Goal: Task Accomplishment & Management: Complete application form

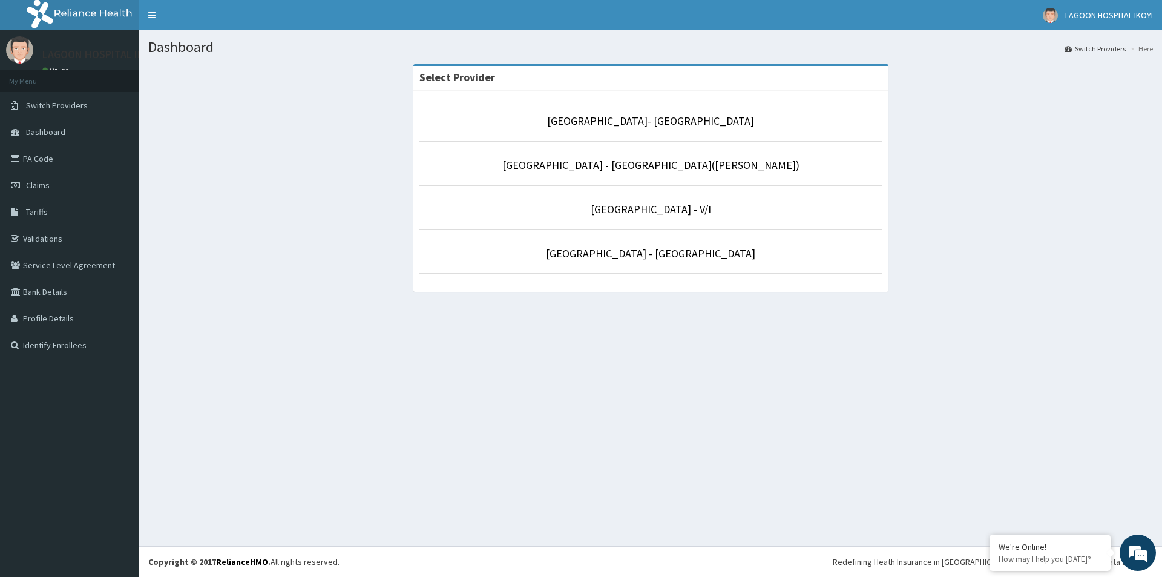
click at [657, 174] on li "[GEOGRAPHIC_DATA] - [GEOGRAPHIC_DATA]([PERSON_NAME])" at bounding box center [651, 163] width 463 height 45
click at [665, 166] on link "[GEOGRAPHIC_DATA] - [GEOGRAPHIC_DATA]([PERSON_NAME])" at bounding box center [651, 165] width 297 height 14
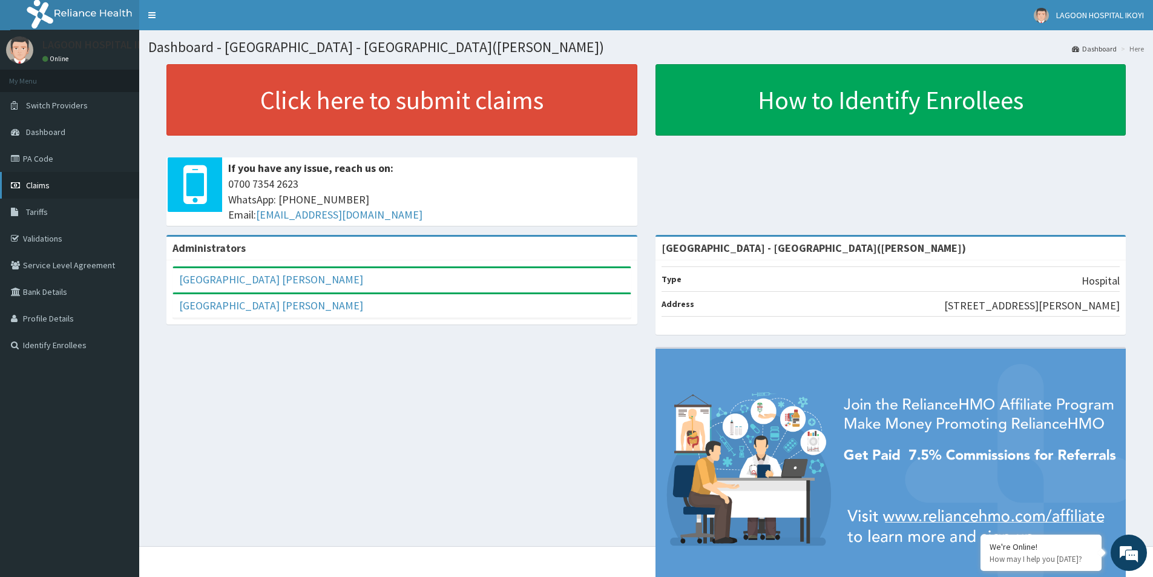
click at [47, 185] on span "Claims" at bounding box center [38, 185] width 24 height 11
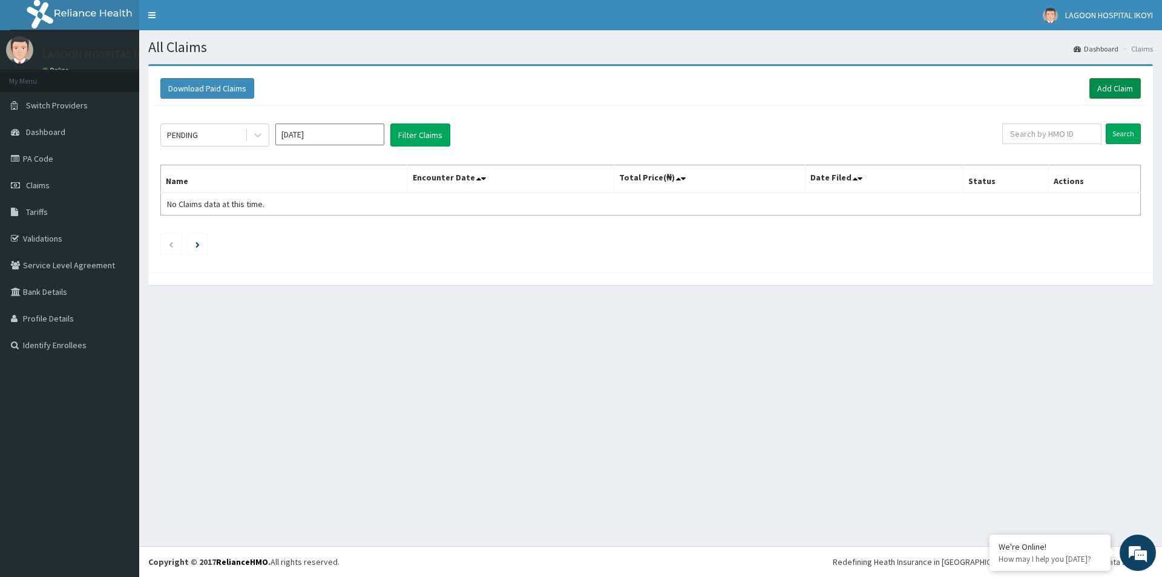
click at [1115, 87] on link "Add Claim" at bounding box center [1115, 88] width 51 height 21
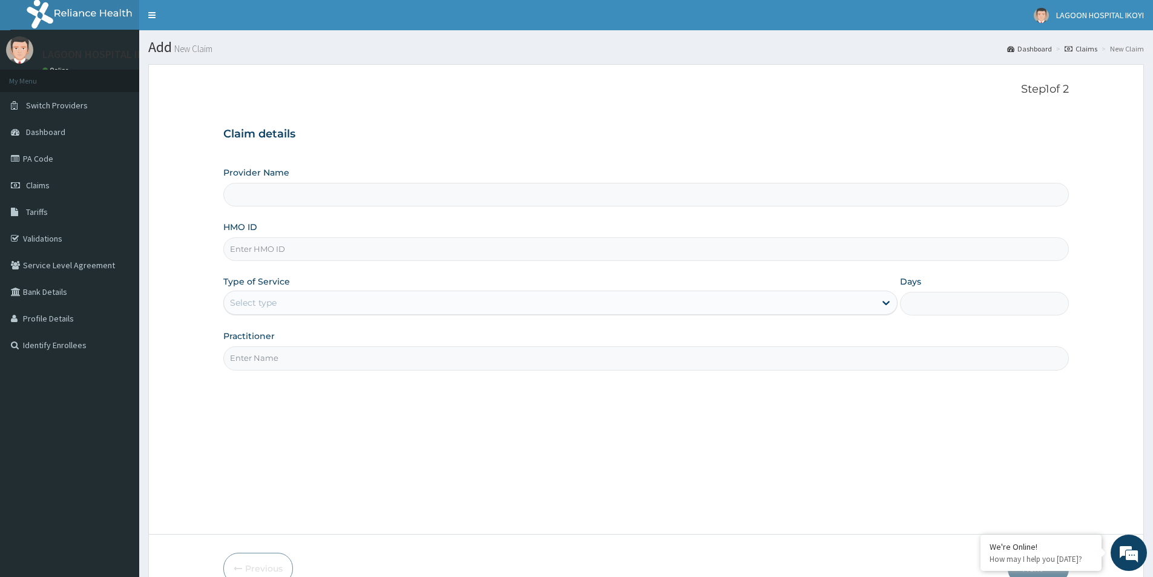
click at [441, 199] on input "Provider Name" at bounding box center [646, 195] width 846 height 24
type input "[GEOGRAPHIC_DATA] - [GEOGRAPHIC_DATA]([PERSON_NAME])"
click at [400, 195] on input "[GEOGRAPHIC_DATA] - [GEOGRAPHIC_DATA]([PERSON_NAME])" at bounding box center [646, 195] width 846 height 24
click at [308, 247] on input "HMO ID" at bounding box center [646, 249] width 846 height 24
type input "ENP/11014/A"
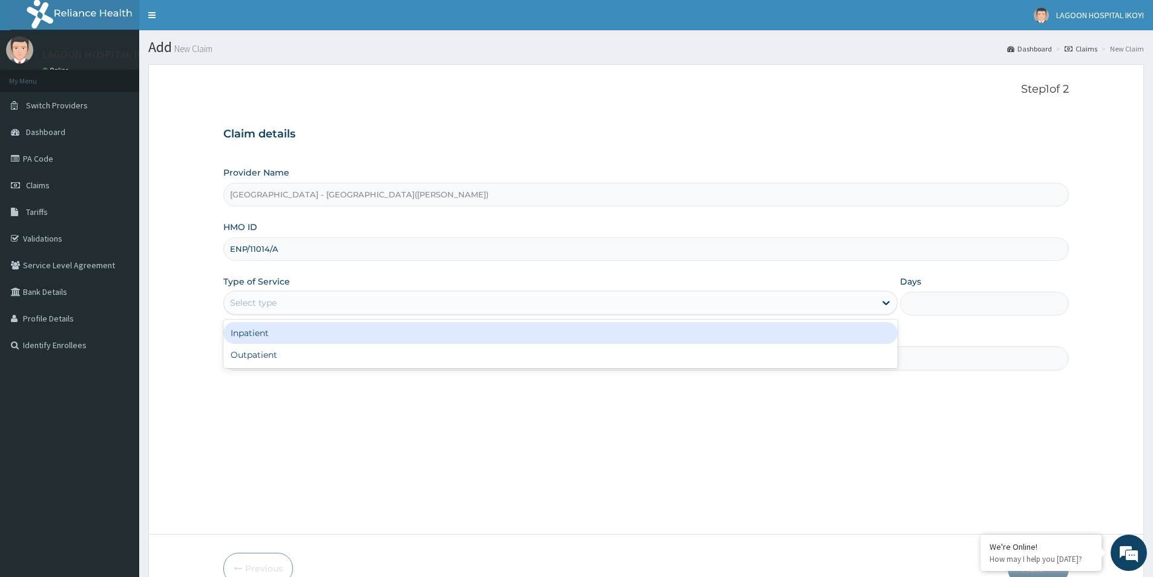
click at [287, 291] on div "Select type" at bounding box center [560, 303] width 674 height 24
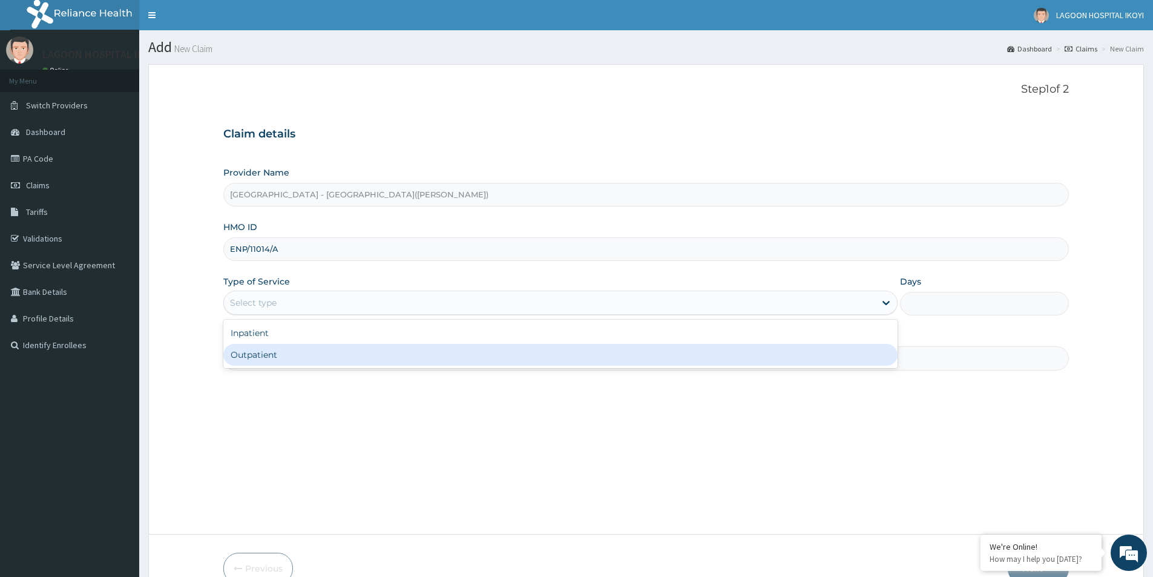
click at [274, 363] on div "Outpatient" at bounding box center [560, 355] width 674 height 22
type input "1"
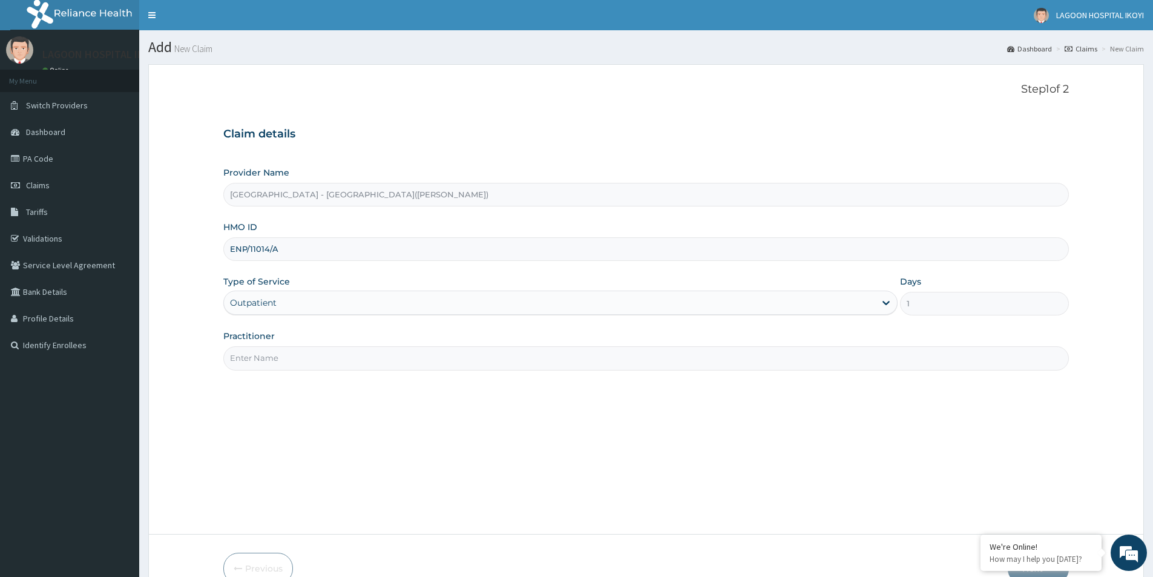
click at [285, 355] on input "Practitioner" at bounding box center [646, 358] width 846 height 24
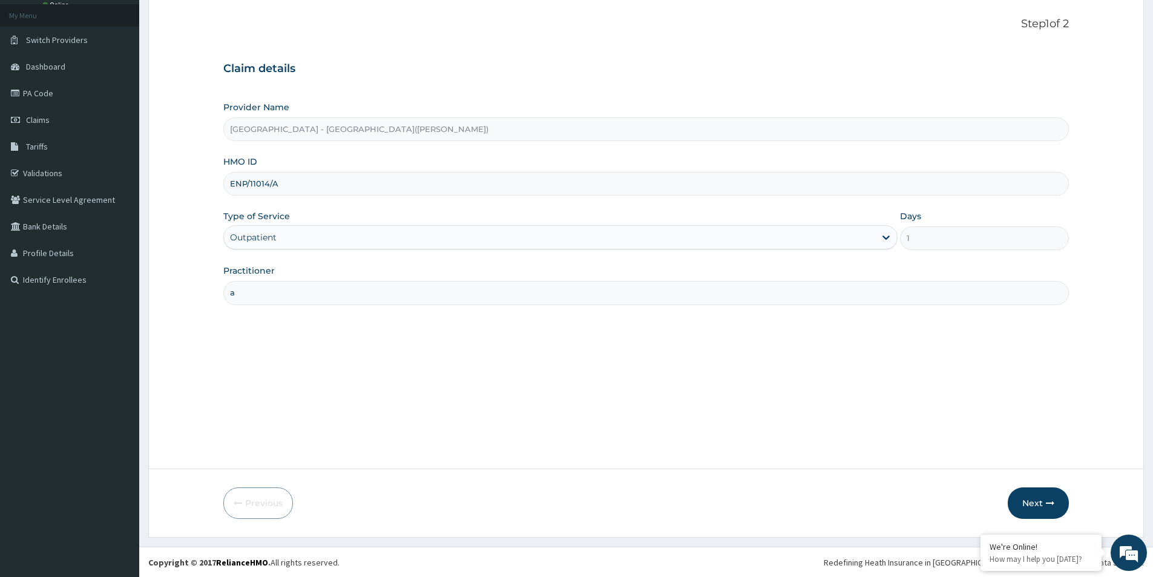
scroll to position [66, 0]
type input "a"
click at [1037, 493] on button "Next" at bounding box center [1038, 502] width 61 height 31
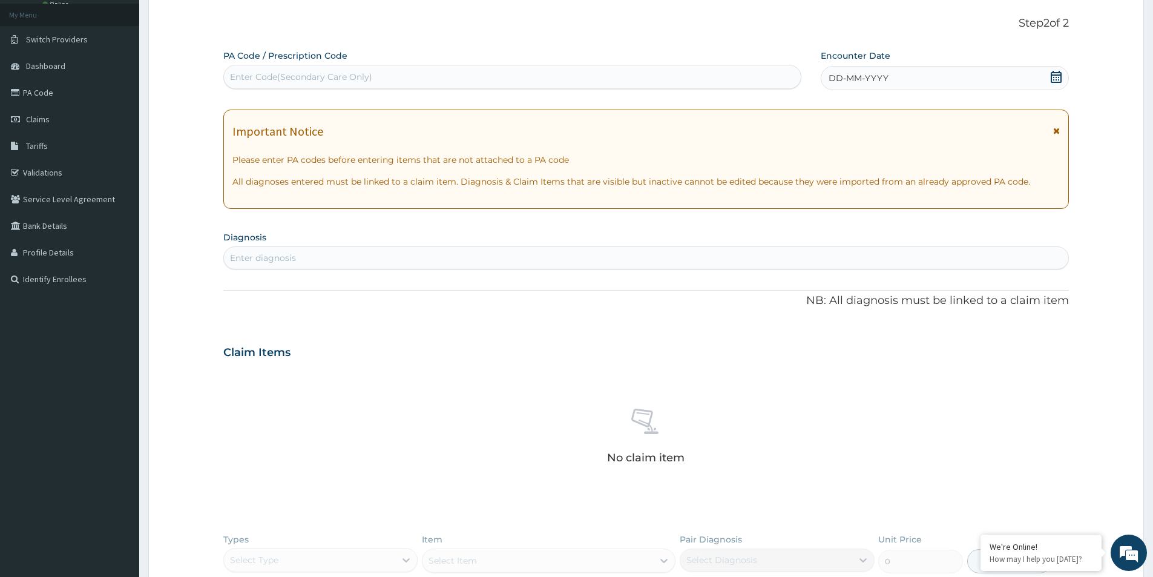
click at [360, 255] on div "Enter diagnosis" at bounding box center [646, 257] width 845 height 19
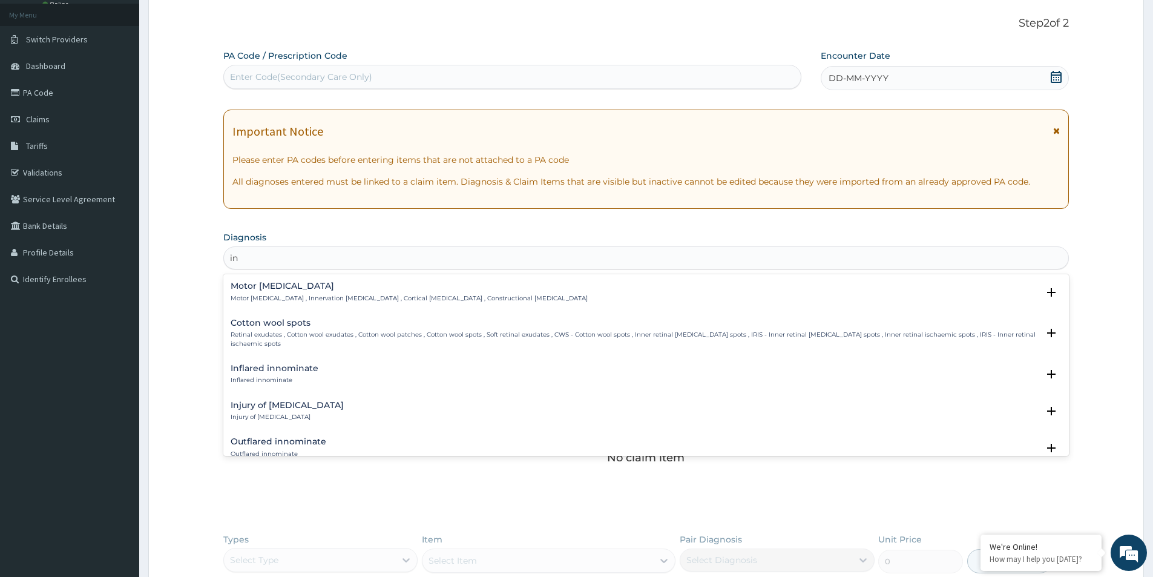
type input "i"
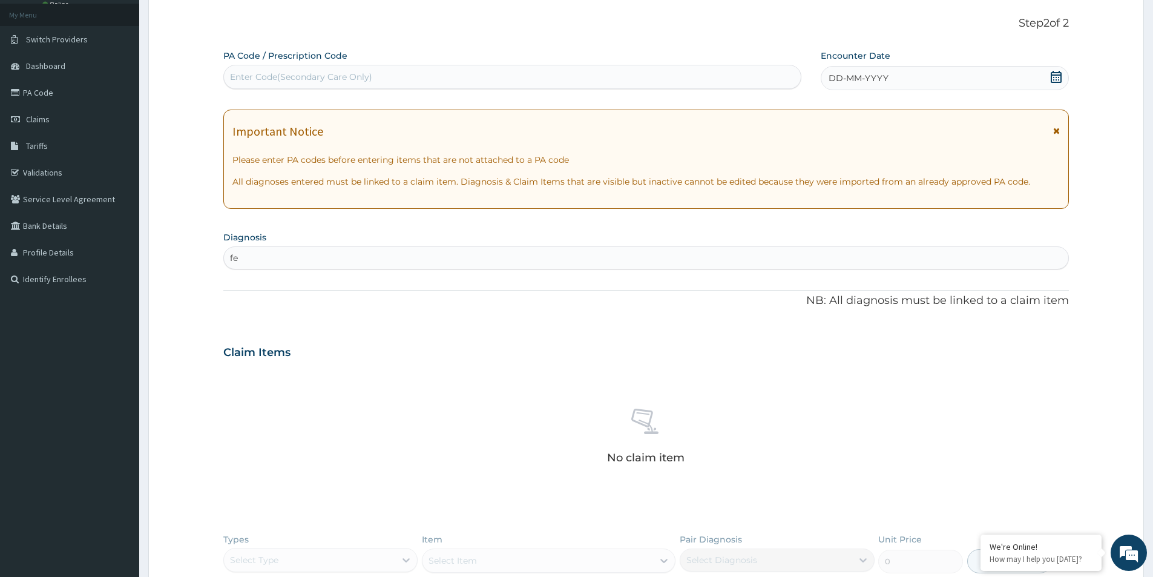
type input "fev"
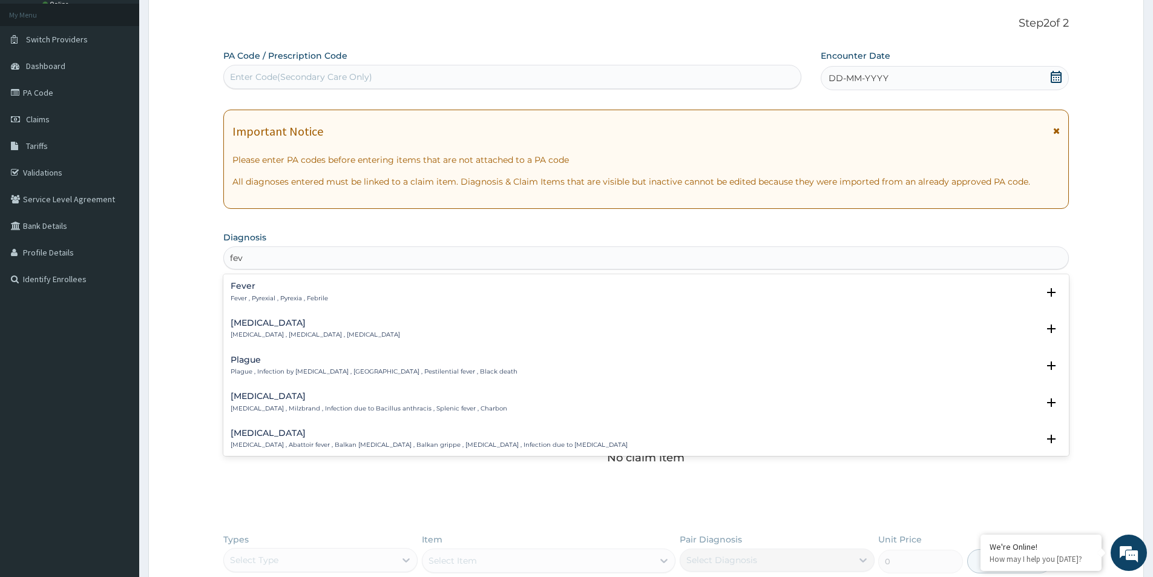
click at [344, 285] on div "Fever Fever , Pyrexial , Pyrexia , Febrile" at bounding box center [646, 292] width 831 height 21
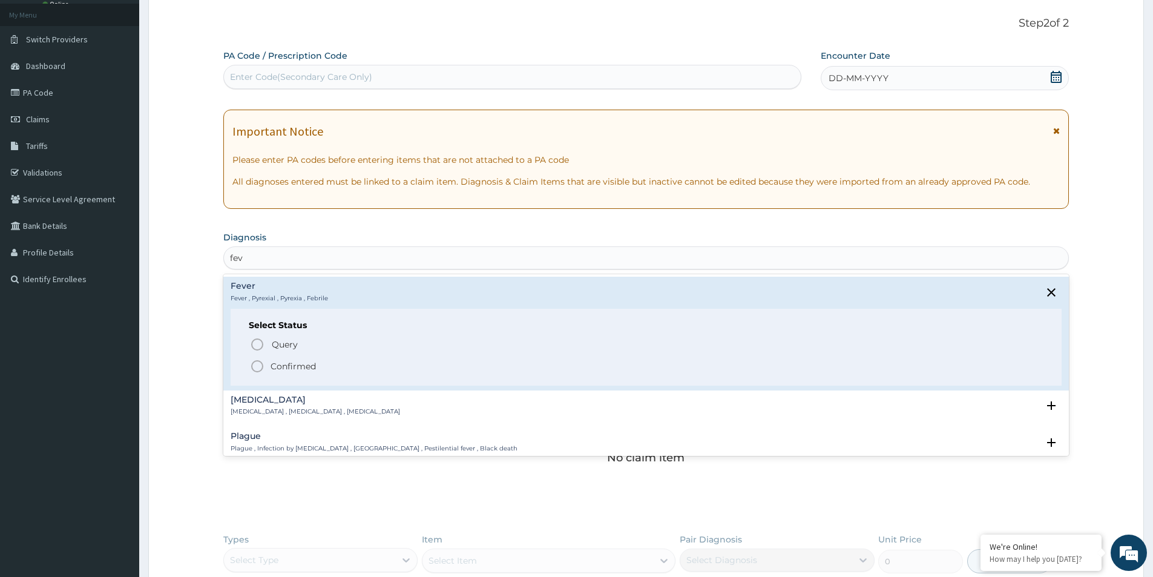
click at [259, 361] on icon "status option filled" at bounding box center [257, 366] width 15 height 15
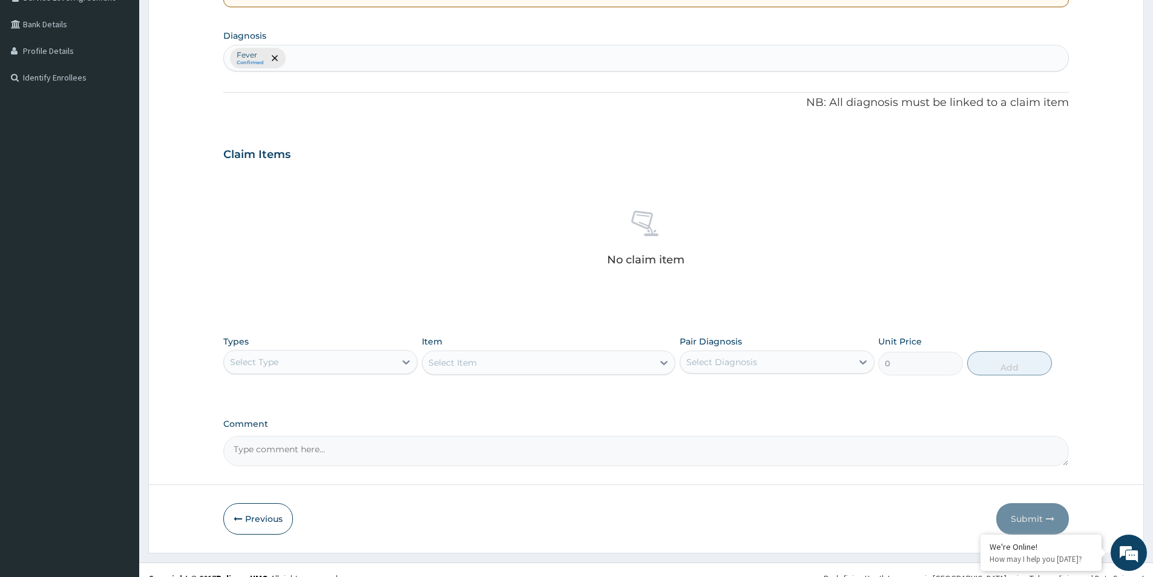
scroll to position [284, 0]
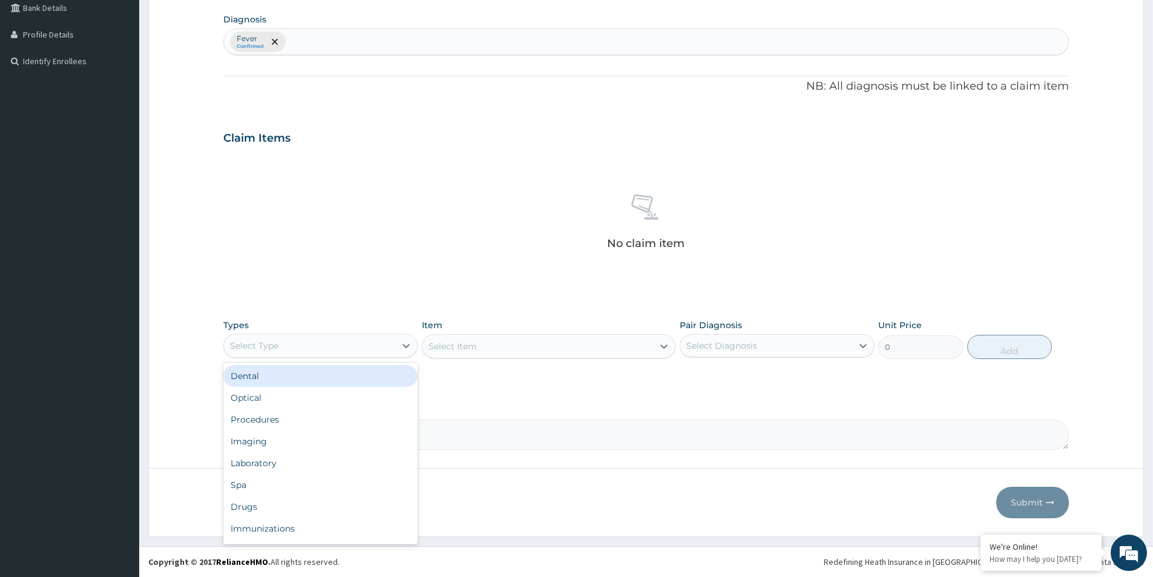
click at [389, 349] on div "Select Type" at bounding box center [309, 345] width 171 height 19
click at [332, 523] on div "Immunizations" at bounding box center [320, 529] width 194 height 22
click at [461, 353] on div "Select Item" at bounding box center [549, 346] width 254 height 24
click at [472, 339] on div "Select Item" at bounding box center [538, 346] width 231 height 19
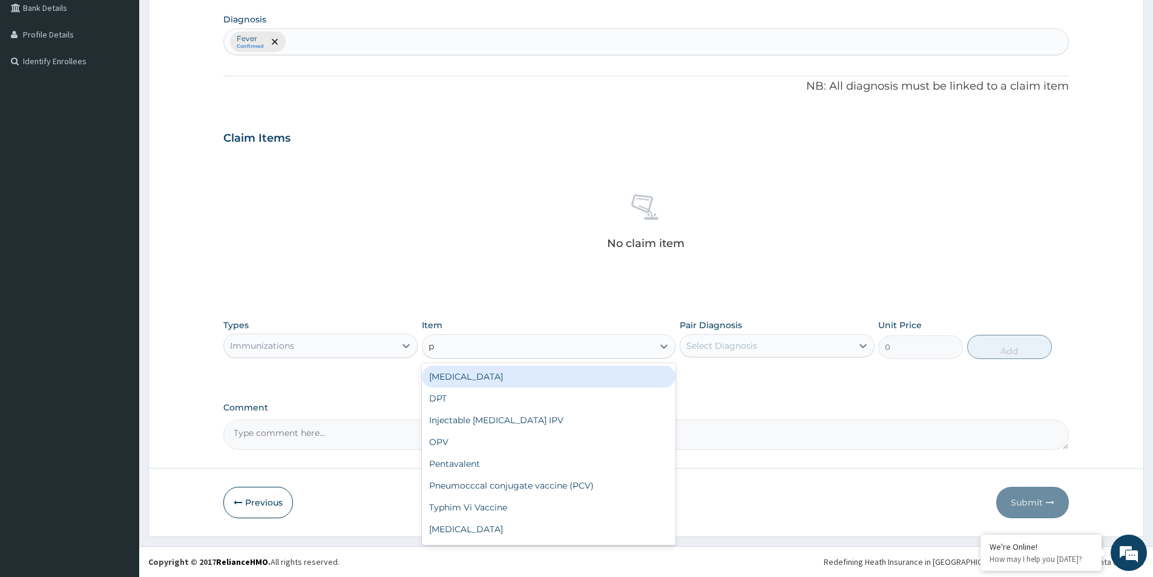
type input "pr"
click at [489, 371] on div "PREVENOR 13 VACCINE" at bounding box center [549, 377] width 254 height 22
type input "55401"
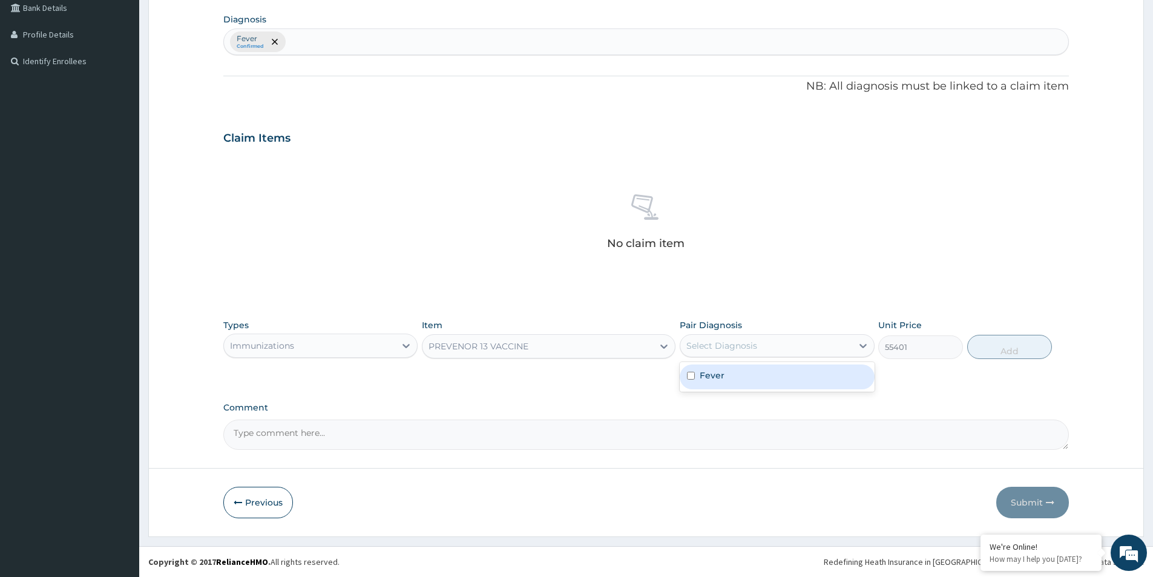
click at [742, 341] on div "Select Diagnosis" at bounding box center [722, 346] width 71 height 12
click at [684, 376] on div "Fever" at bounding box center [777, 376] width 194 height 25
checkbox input "true"
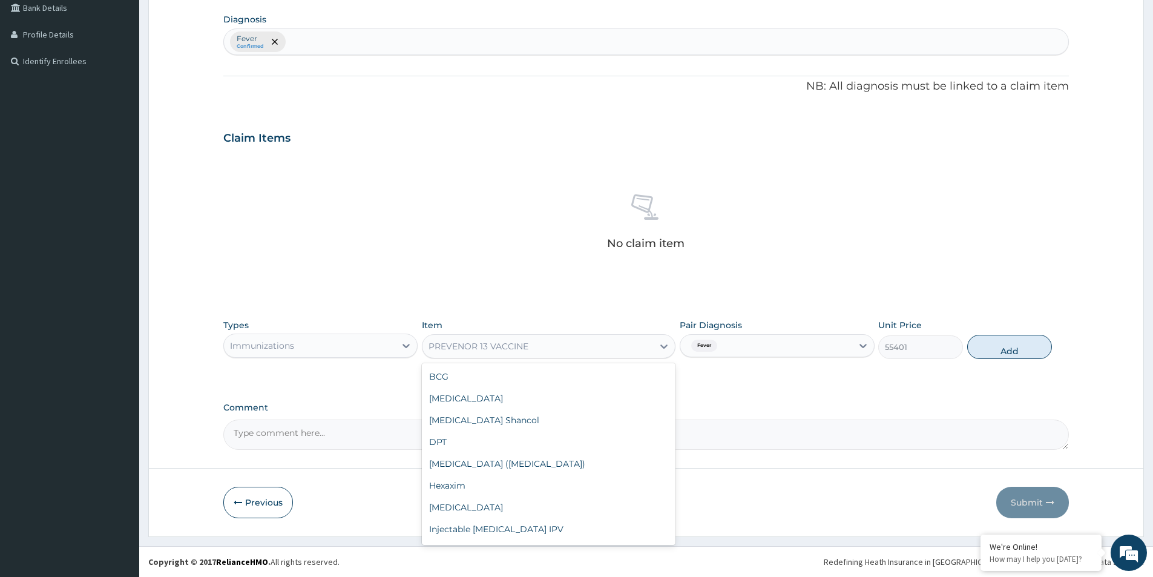
click at [565, 338] on div "PREVENOR 13 VACCINE" at bounding box center [538, 346] width 231 height 19
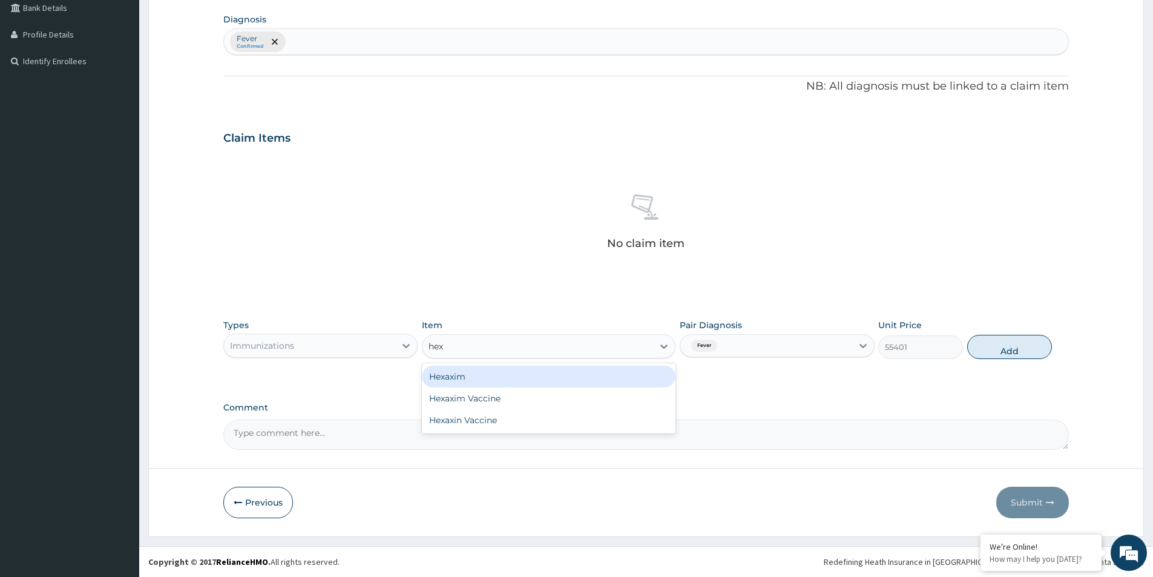
type input "hexa"
click at [549, 370] on div "Hexaxim" at bounding box center [549, 377] width 254 height 22
type input "12500"
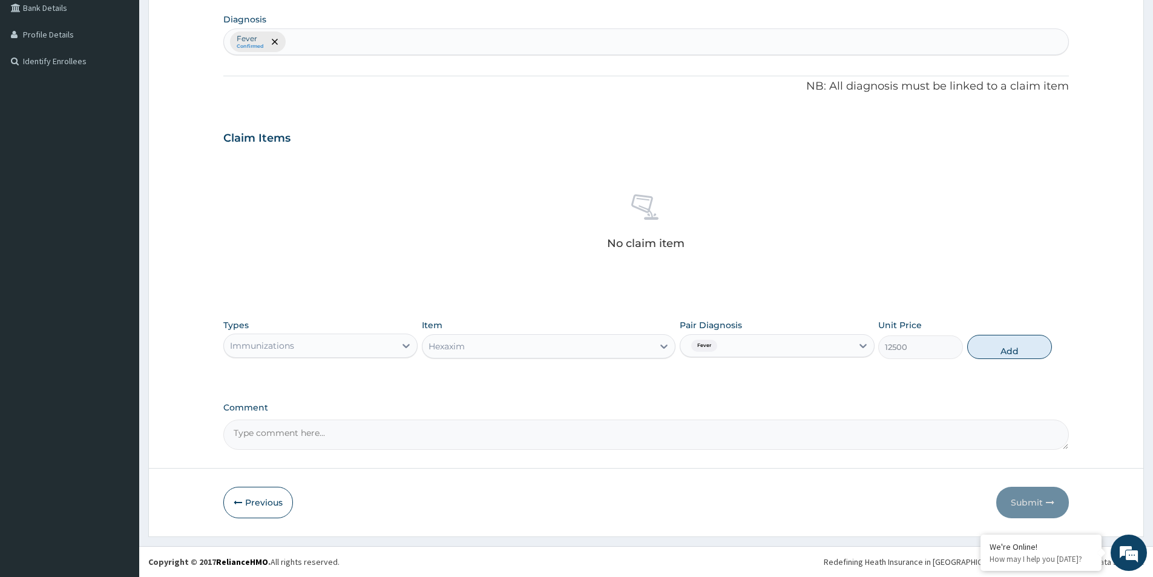
click at [564, 340] on div "Hexaxim" at bounding box center [538, 346] width 231 height 19
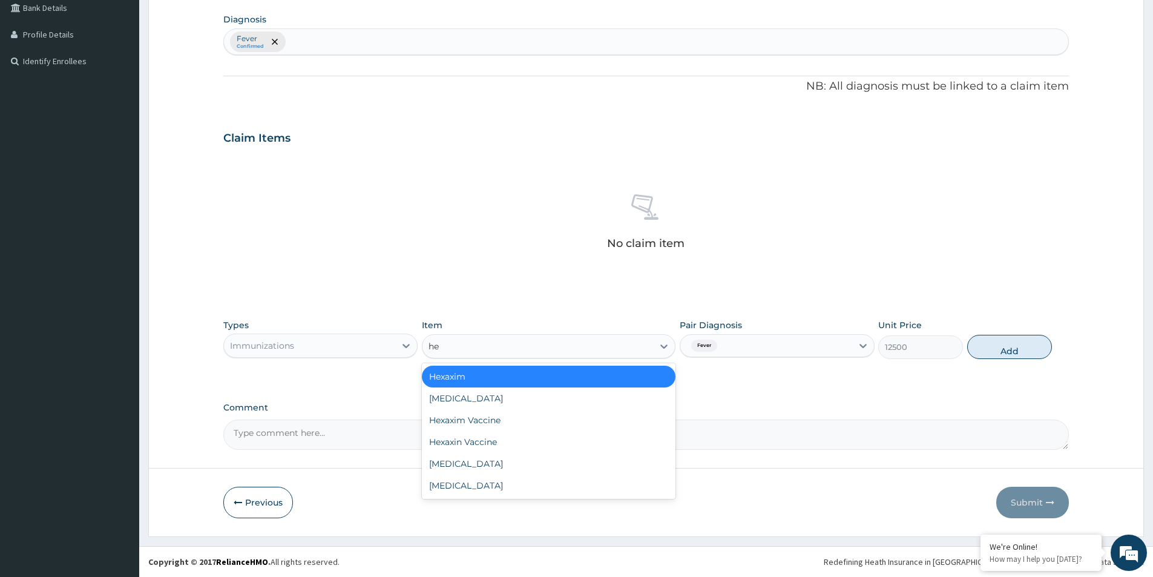
type input "hex"
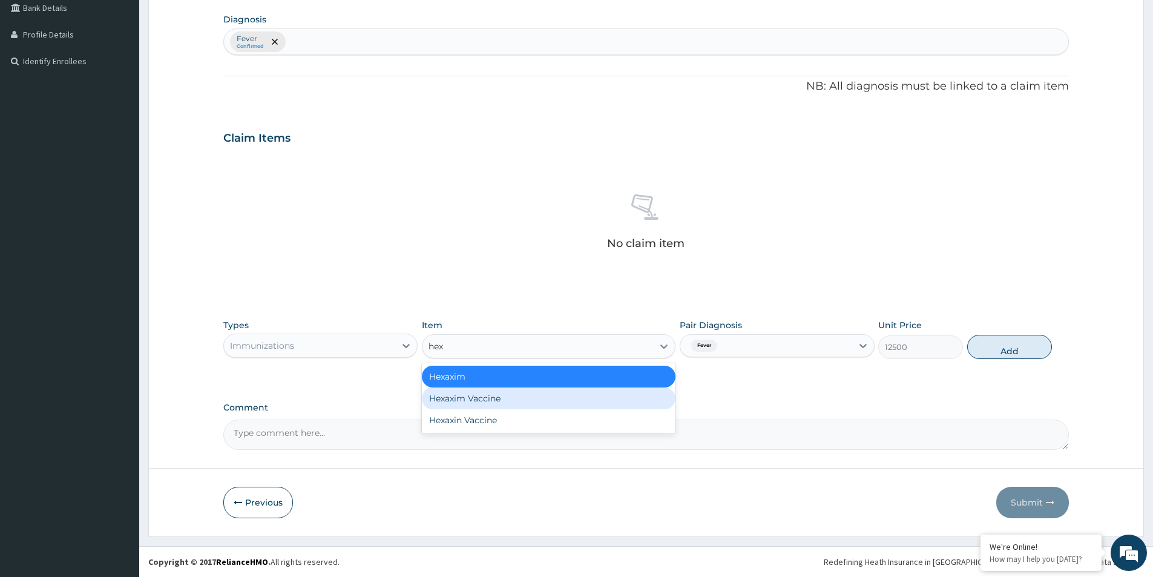
click at [501, 394] on div "Hexaxim Vaccine" at bounding box center [549, 398] width 254 height 22
type input "45000"
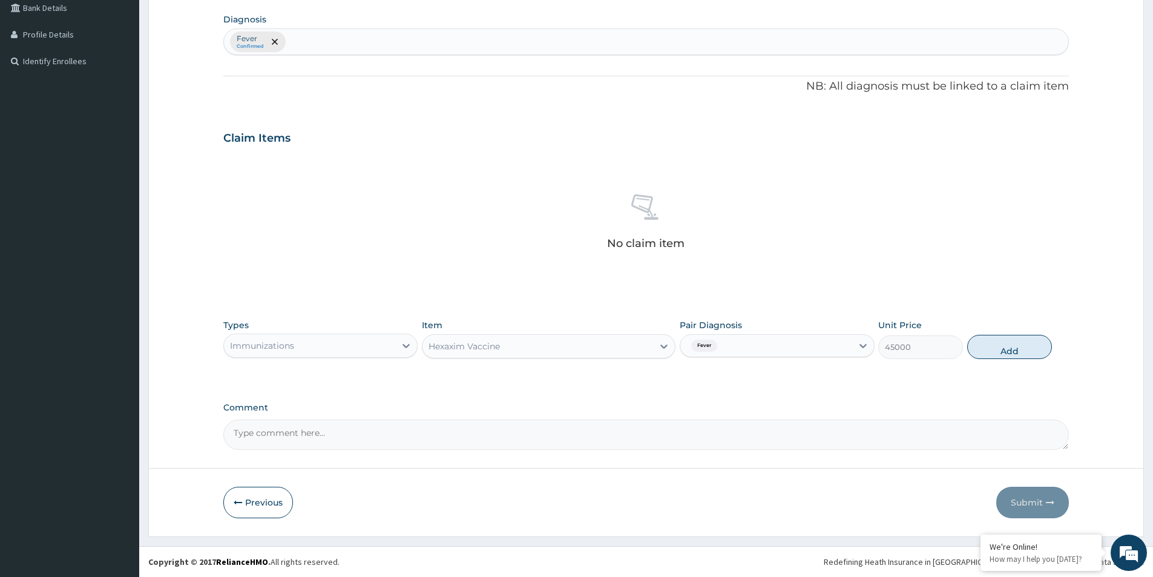
click at [515, 343] on div "Hexaxim Vaccine" at bounding box center [538, 346] width 231 height 19
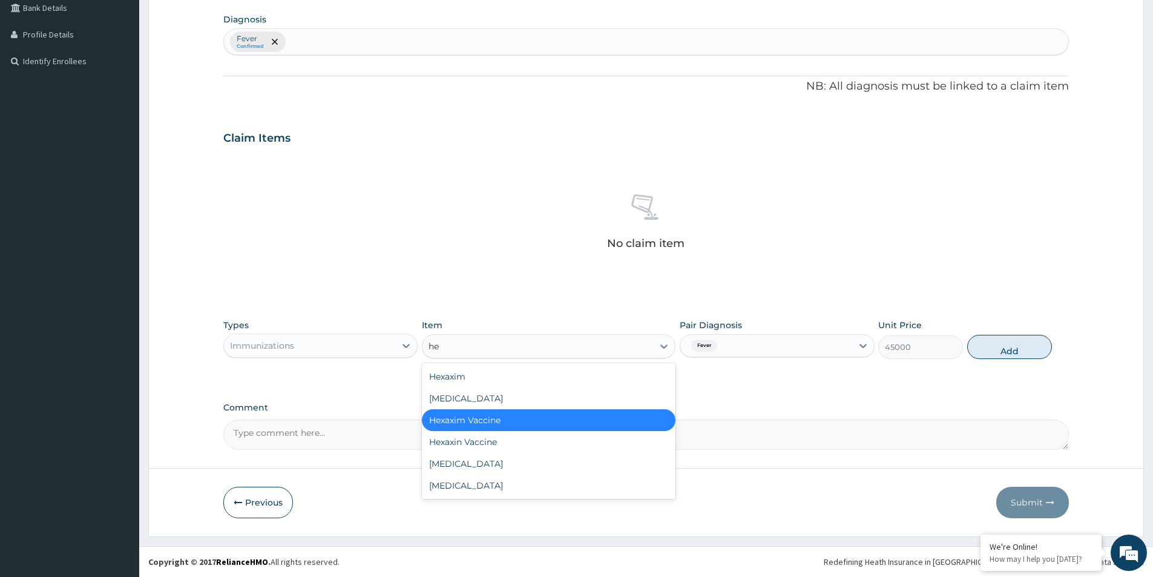
type input "hex"
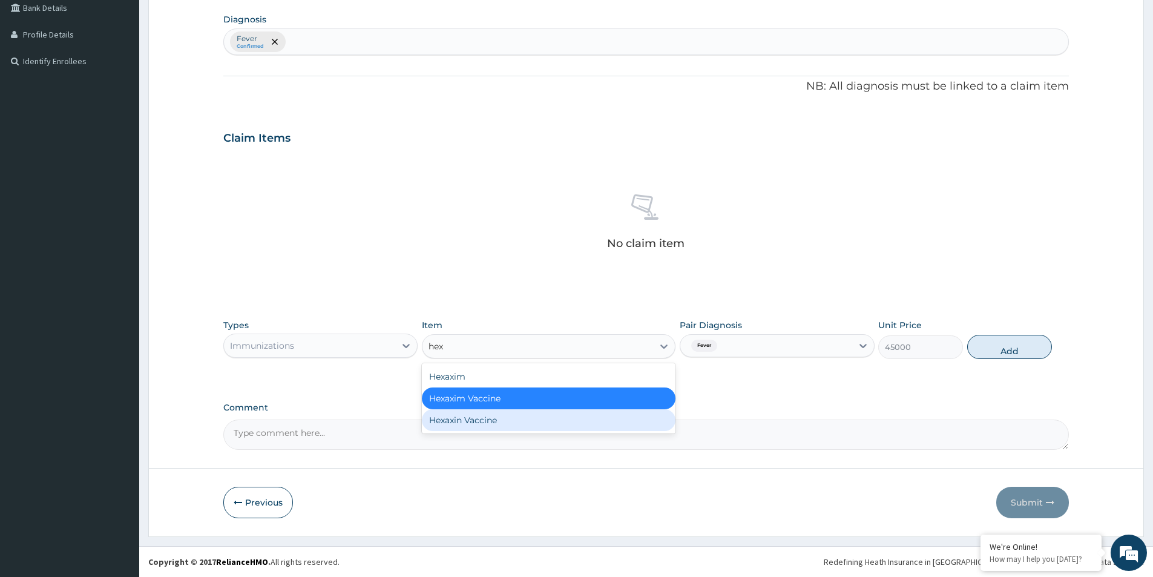
click at [521, 425] on div "Hexaxin Vaccine" at bounding box center [549, 420] width 254 height 22
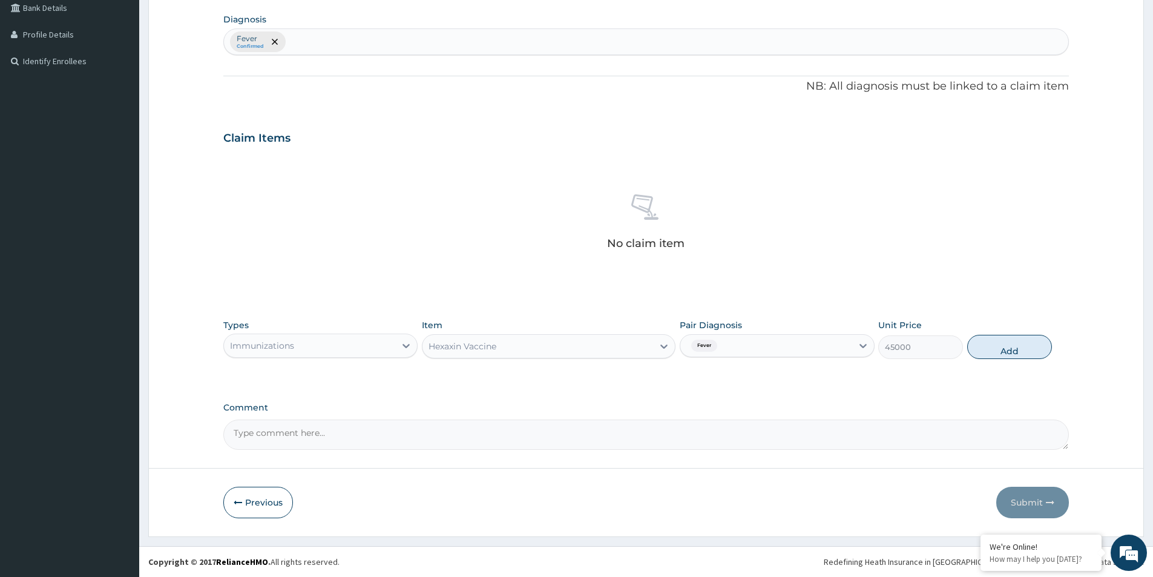
click at [504, 353] on div "Hexaxin Vaccine" at bounding box center [538, 346] width 231 height 19
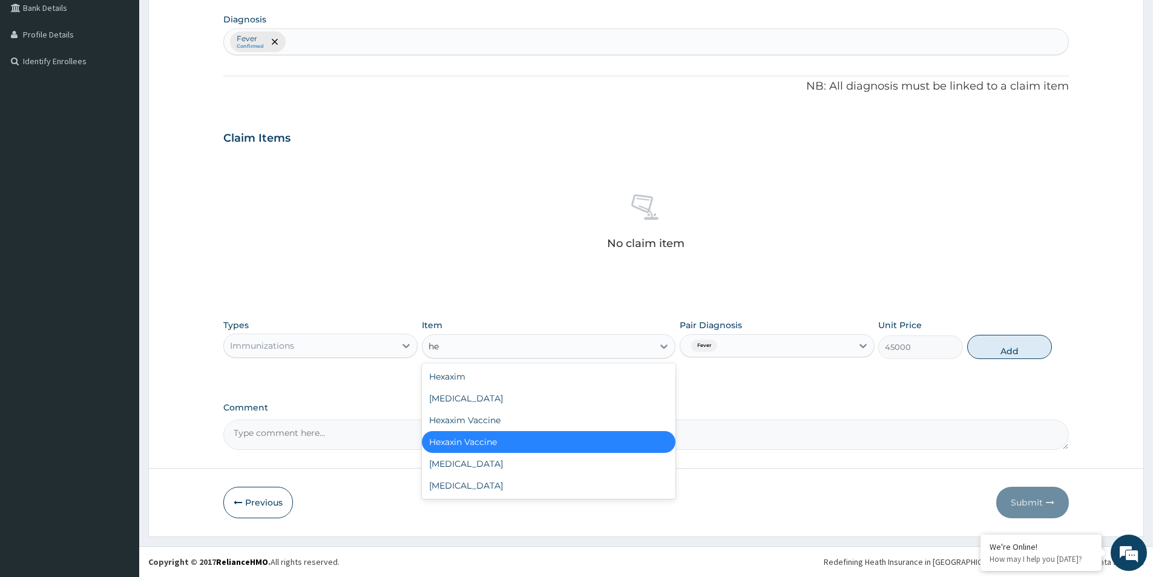
type input "hex"
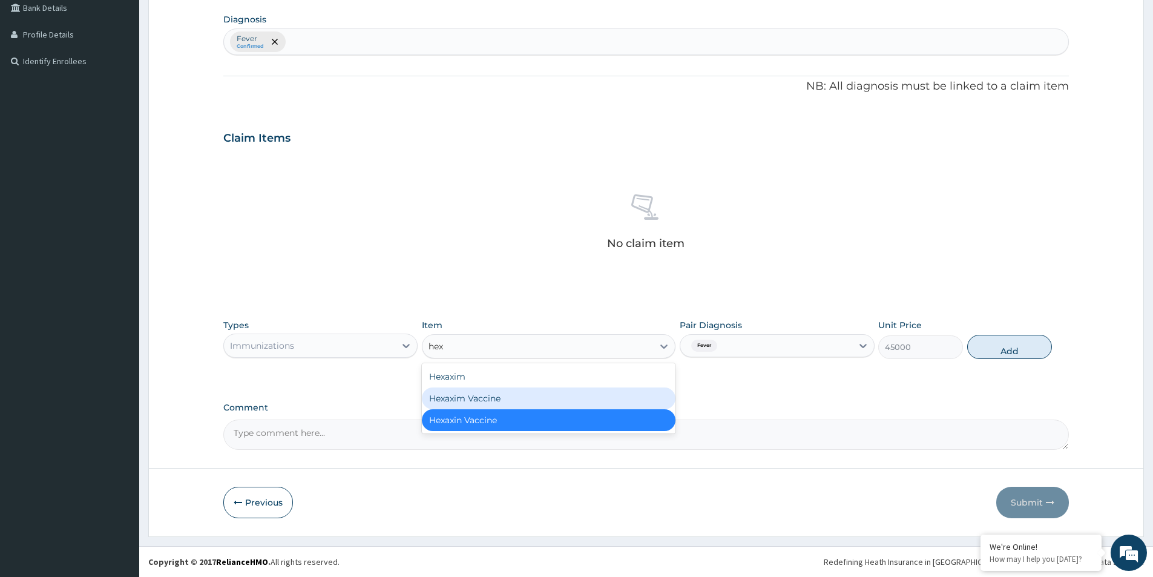
click at [483, 395] on div "Hexaxim Vaccine" at bounding box center [549, 398] width 254 height 22
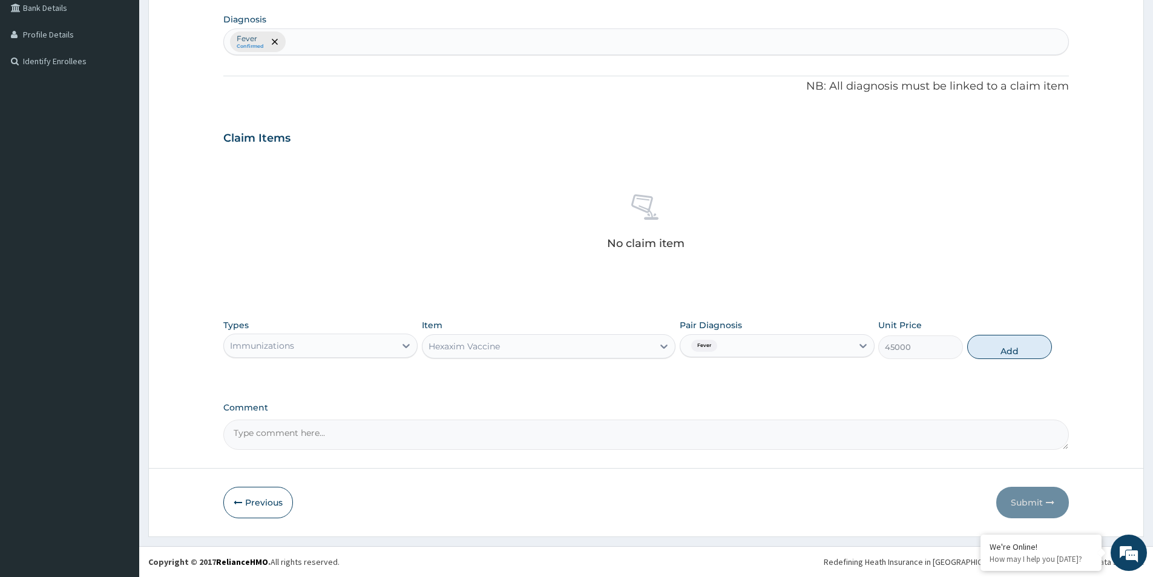
click at [507, 349] on div "Hexaxim Vaccine" at bounding box center [538, 346] width 231 height 19
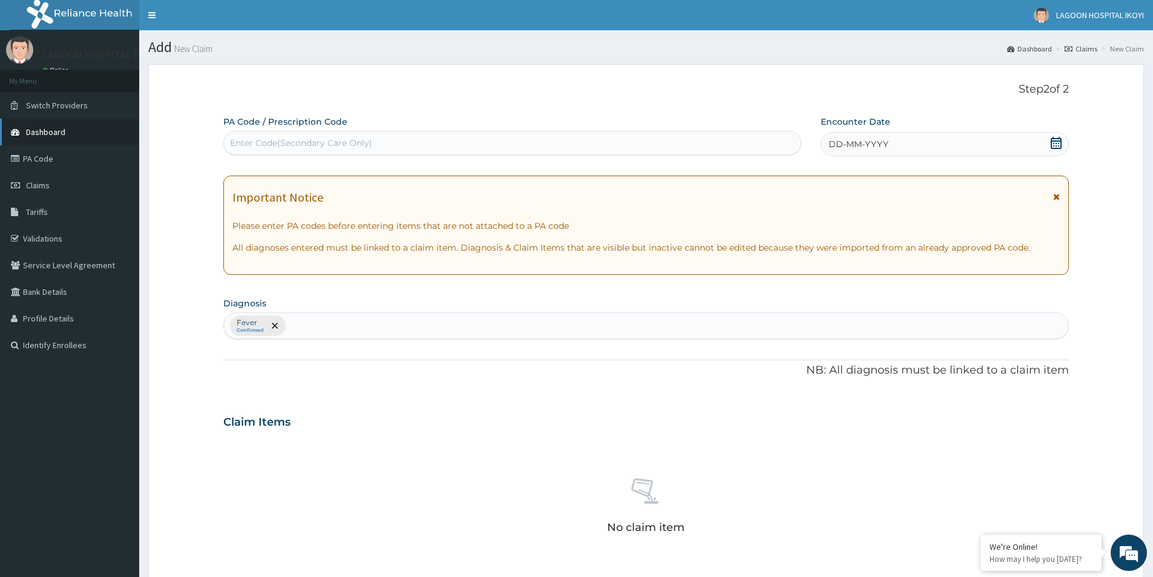
click at [50, 135] on span "Dashboard" at bounding box center [45, 132] width 39 height 11
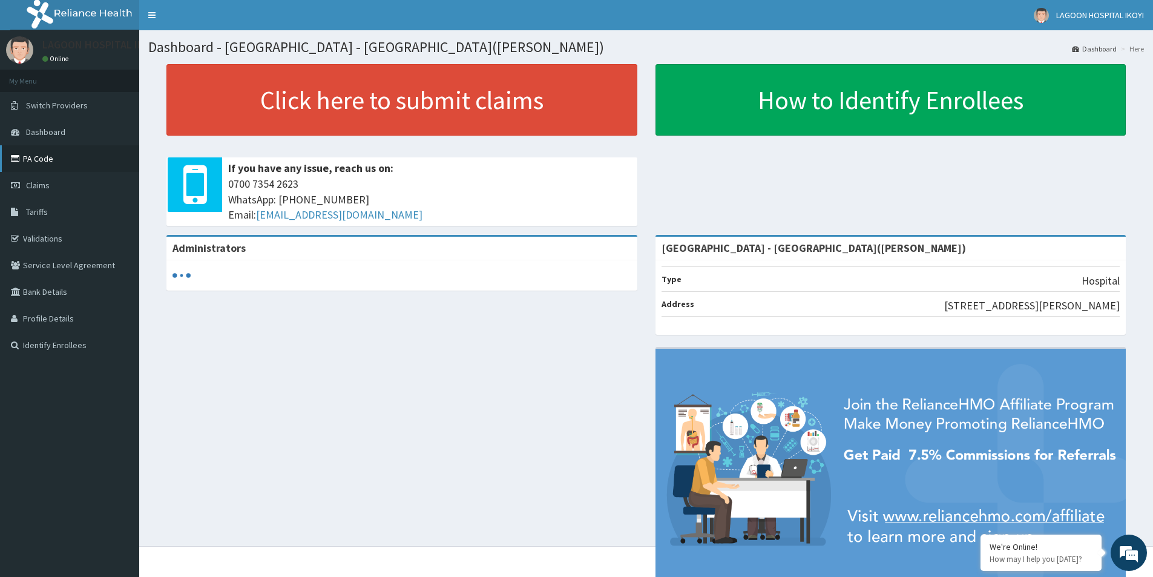
click at [55, 157] on link "PA Code" at bounding box center [69, 158] width 139 height 27
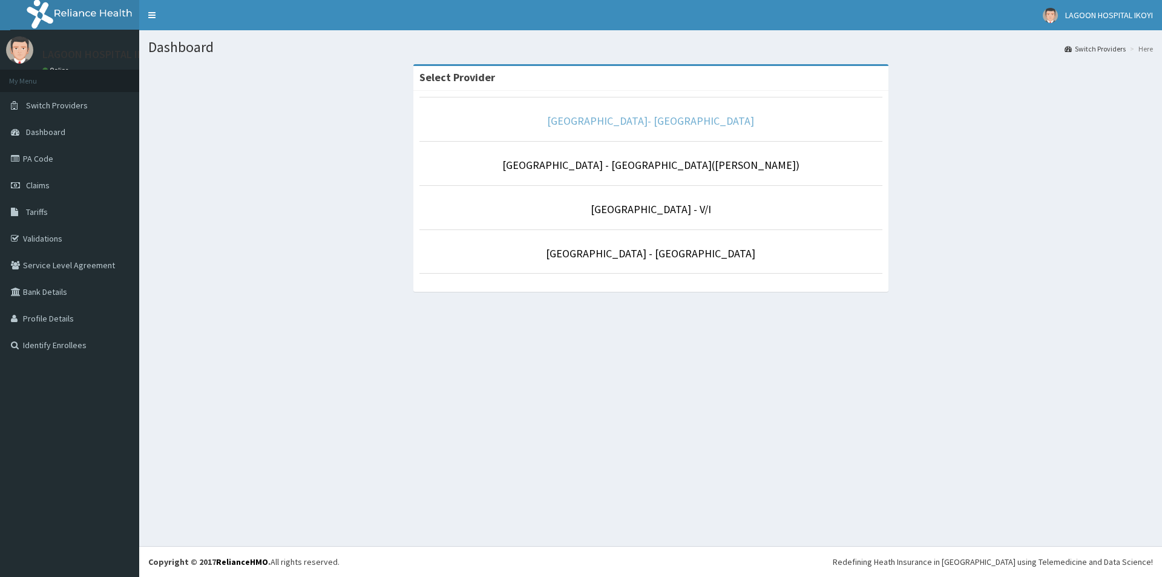
click at [678, 125] on link "[GEOGRAPHIC_DATA]- [GEOGRAPHIC_DATA]" at bounding box center [650, 121] width 207 height 14
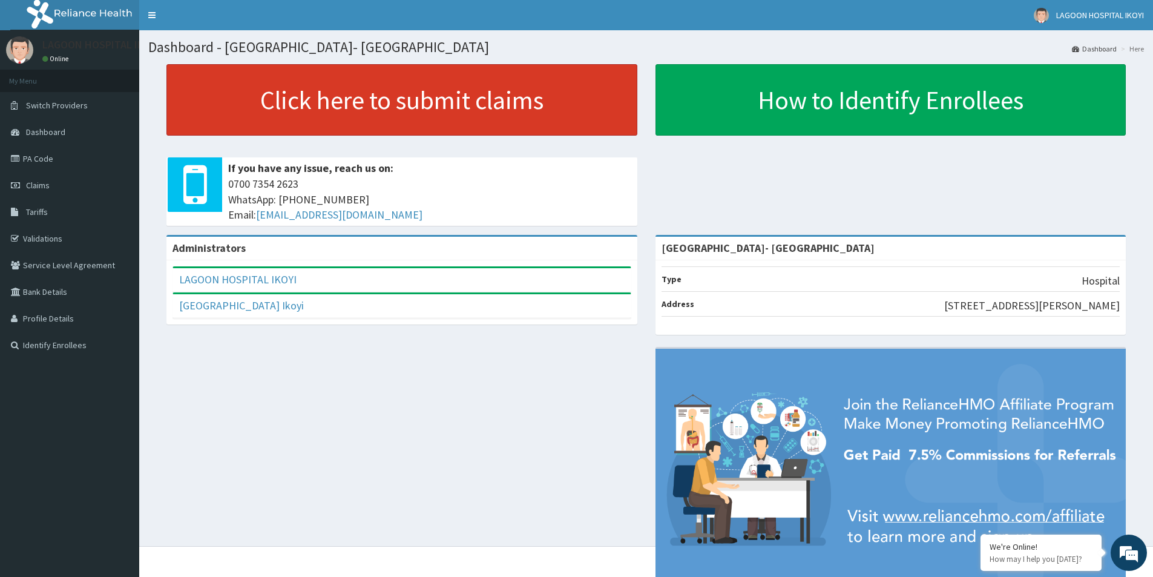
click at [480, 99] on link "Click here to submit claims" at bounding box center [401, 99] width 471 height 71
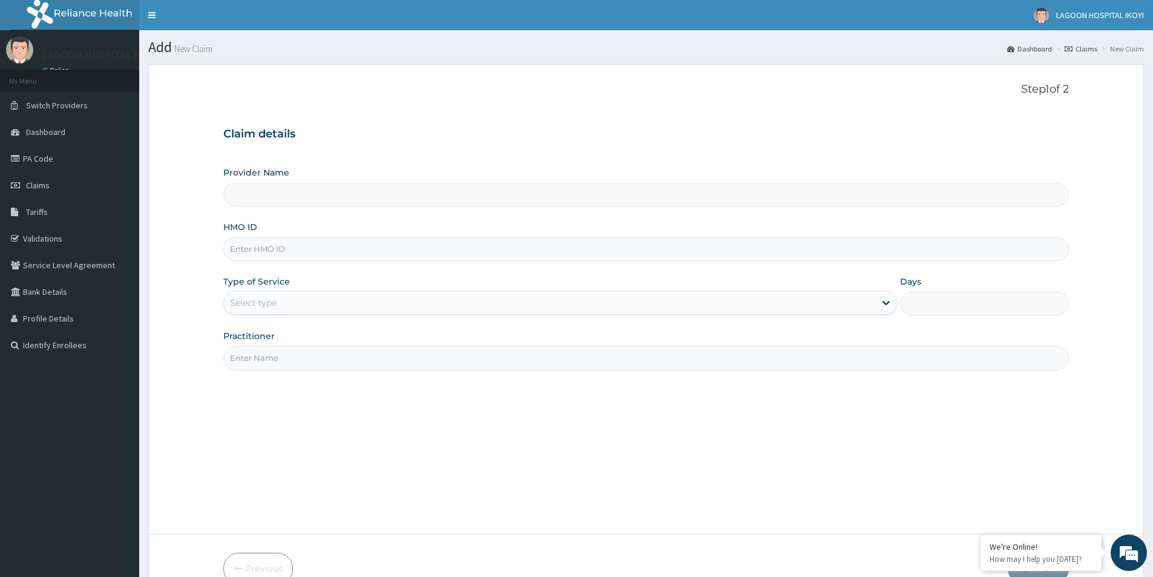
click at [358, 197] on input "Provider Name" at bounding box center [646, 195] width 846 height 24
type input "[GEOGRAPHIC_DATA]- [GEOGRAPHIC_DATA]"
click at [319, 248] on input "HMO ID" at bounding box center [646, 249] width 846 height 24
type input "ENP/11014/A"
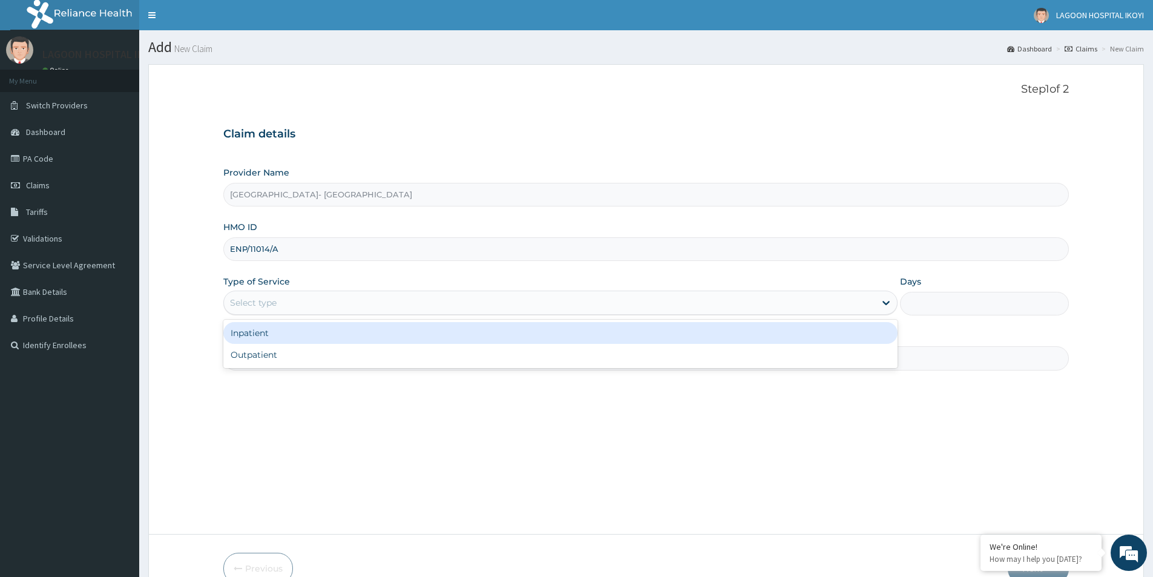
click at [312, 299] on div "Select type" at bounding box center [549, 302] width 651 height 19
click at [286, 340] on div "Inpatient" at bounding box center [560, 333] width 674 height 22
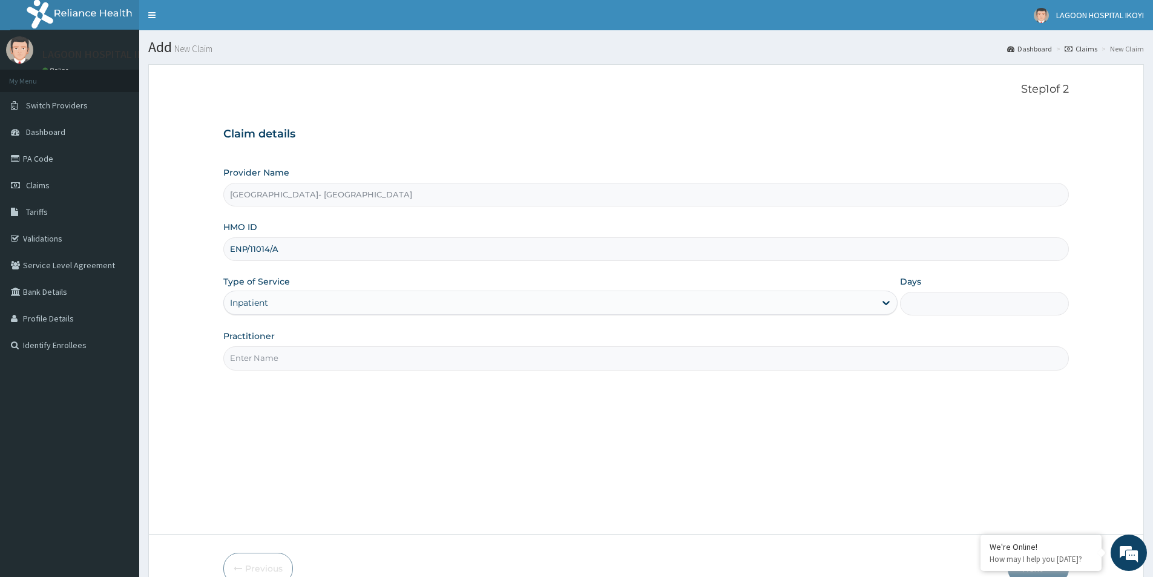
click at [302, 358] on input "Practitioner" at bounding box center [646, 358] width 846 height 24
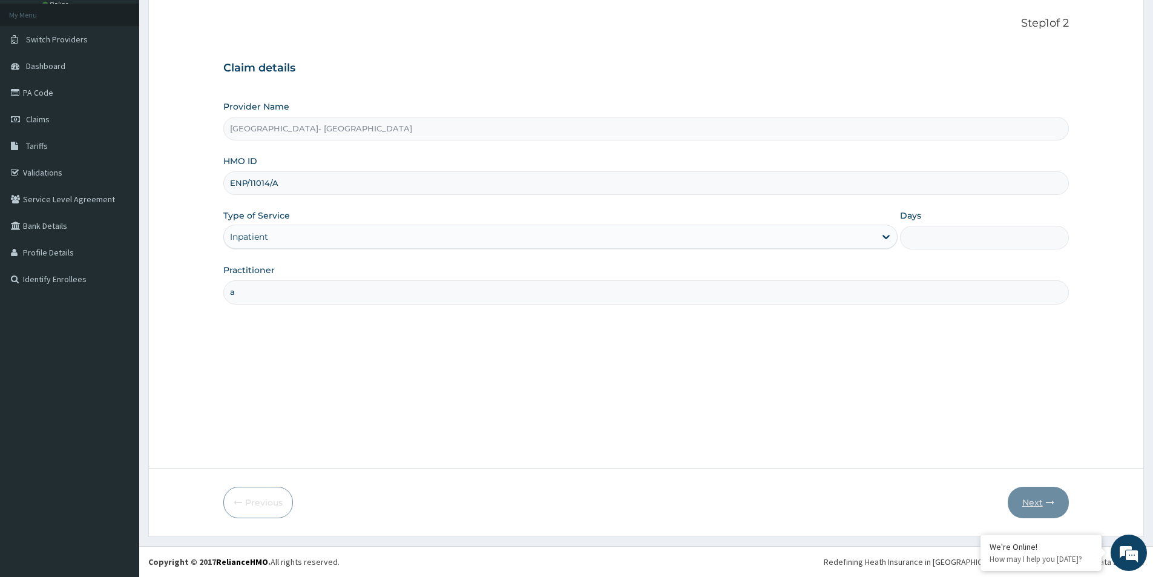
type input "a"
click at [409, 288] on input "a" at bounding box center [646, 292] width 846 height 24
click at [304, 240] on div "Inpatient" at bounding box center [549, 236] width 651 height 19
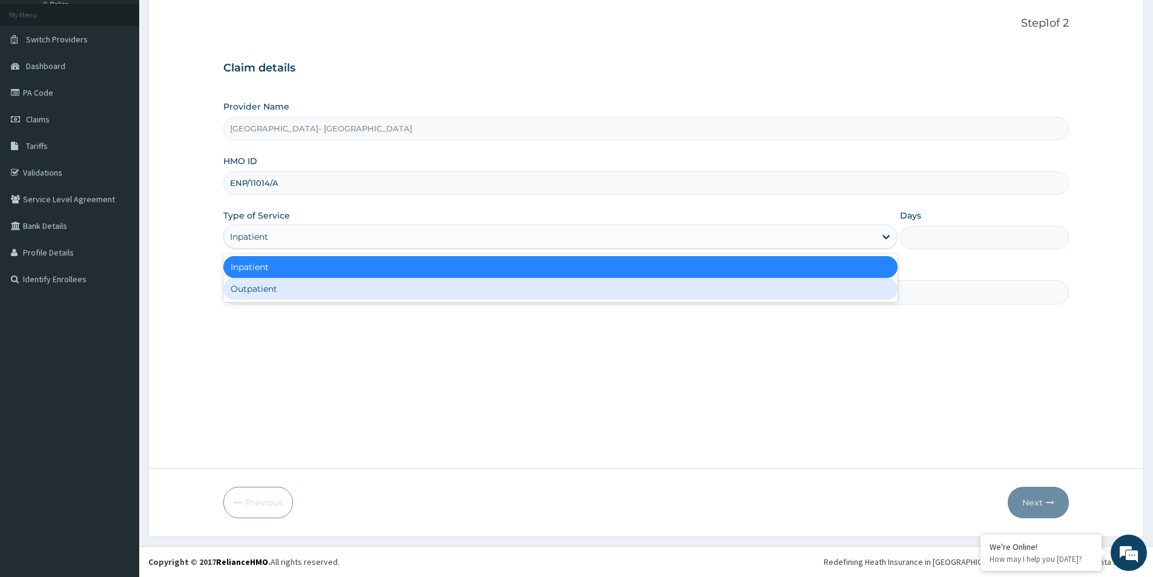
click at [290, 294] on div "Outpatient" at bounding box center [560, 289] width 674 height 22
type input "1"
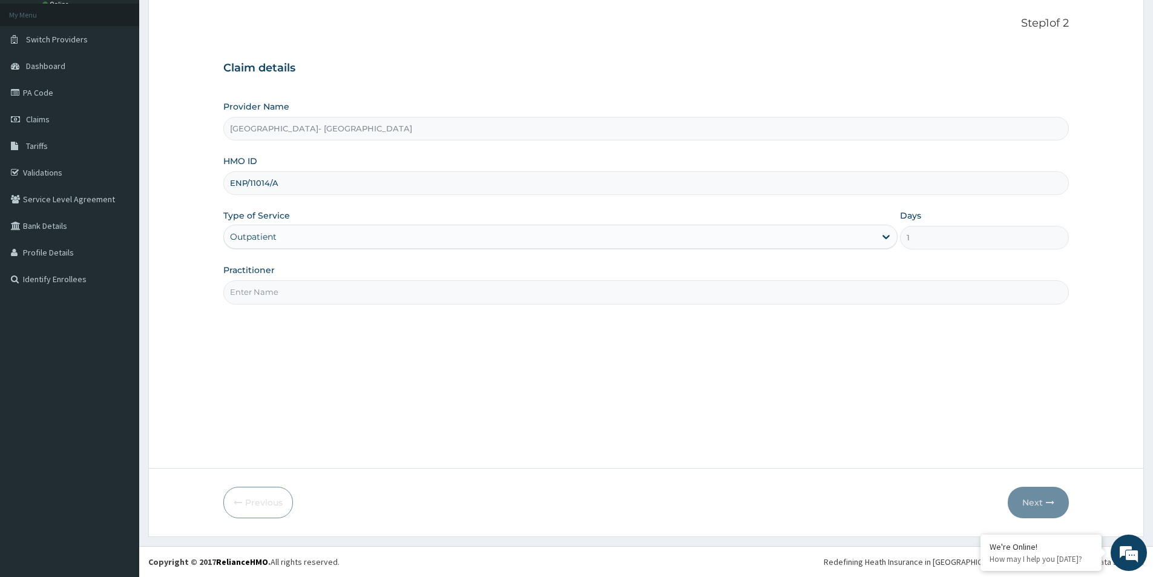
click at [357, 289] on input "Practitioner" at bounding box center [646, 292] width 846 height 24
type input "A"
click at [1056, 514] on button "Next" at bounding box center [1038, 502] width 61 height 31
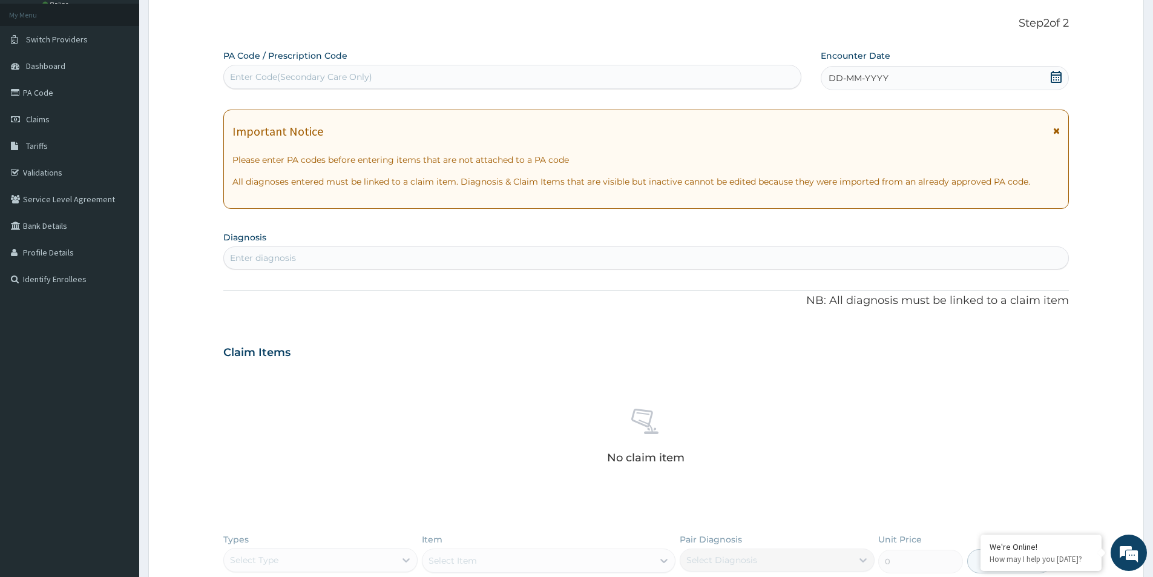
click at [330, 266] on div "Enter diagnosis" at bounding box center [646, 257] width 845 height 19
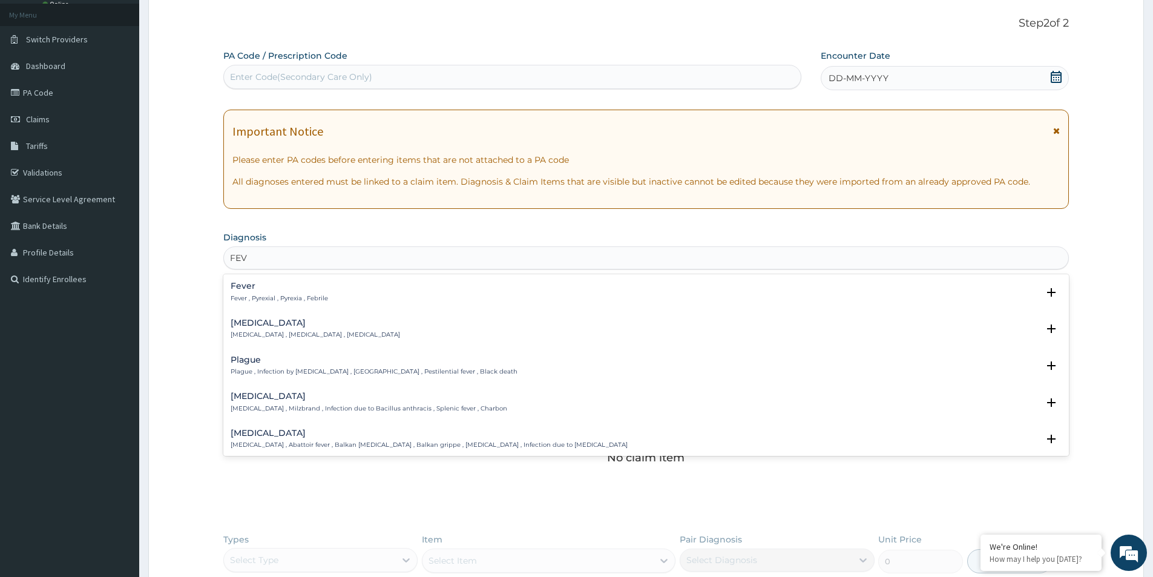
type input "FEVE"
click at [293, 286] on h4 "Fever" at bounding box center [279, 286] width 97 height 9
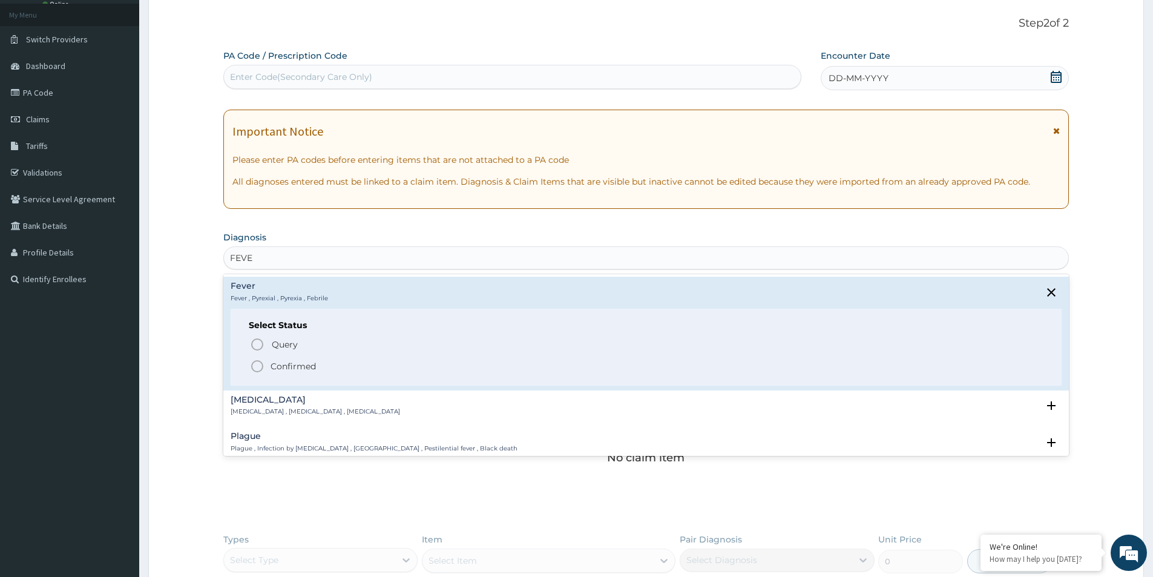
click at [252, 361] on icon "status option filled" at bounding box center [257, 366] width 15 height 15
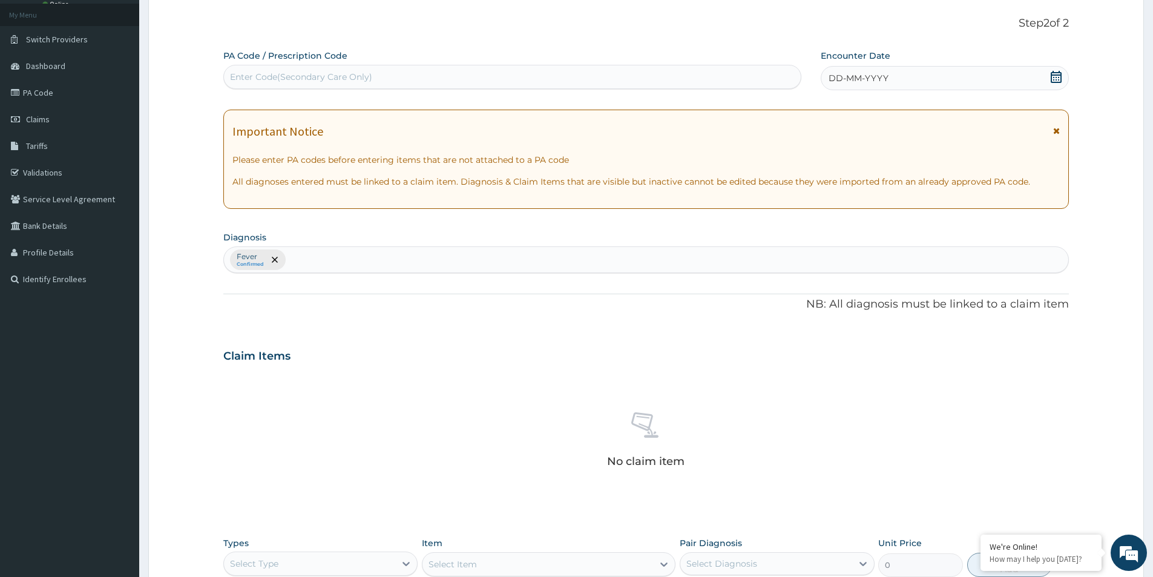
scroll to position [268, 0]
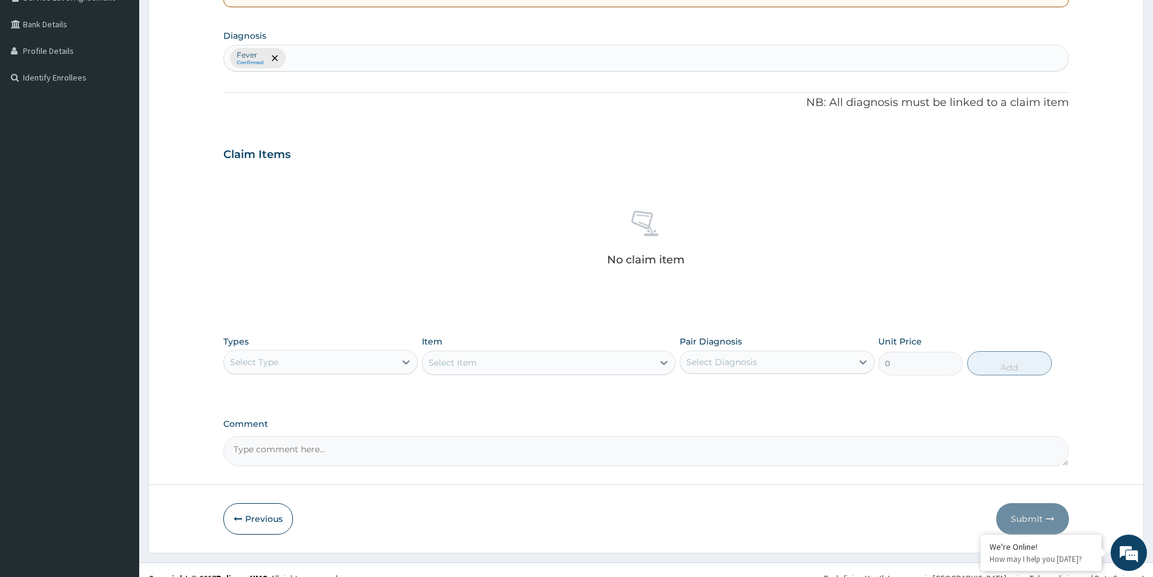
click at [348, 363] on div "Select Type" at bounding box center [309, 361] width 171 height 19
click at [286, 546] on div "Immunizations" at bounding box center [320, 545] width 194 height 22
click at [499, 369] on div "Select Item" at bounding box center [549, 363] width 254 height 24
click at [499, 366] on div "Select Item" at bounding box center [549, 363] width 254 height 24
click at [499, 366] on div "Select Item" at bounding box center [538, 362] width 231 height 19
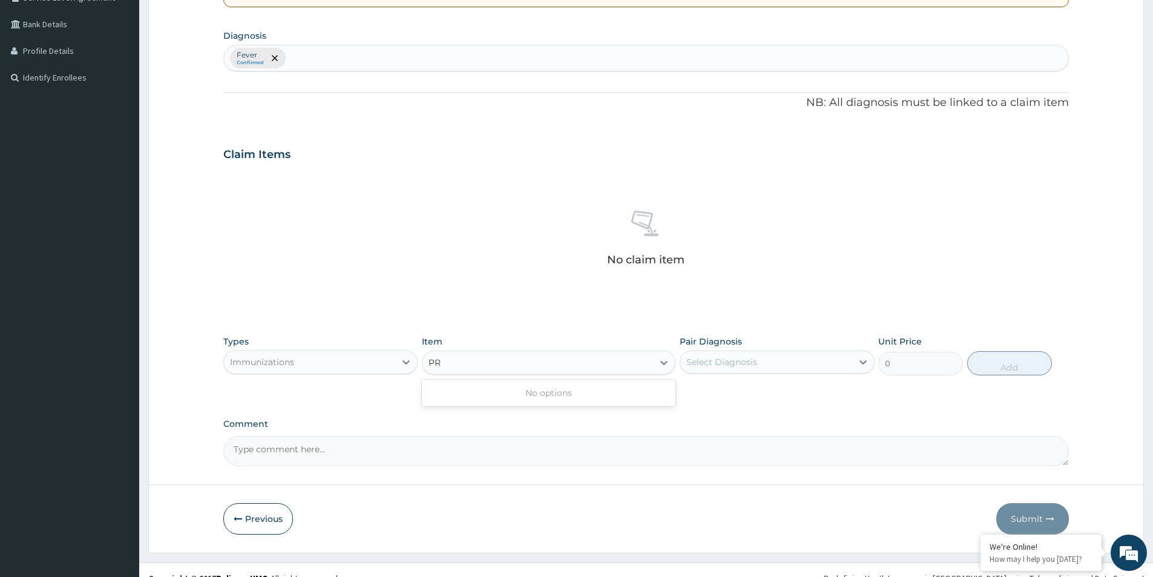
type input "P"
type input "HEXA"
click at [407, 361] on icon at bounding box center [406, 362] width 12 height 12
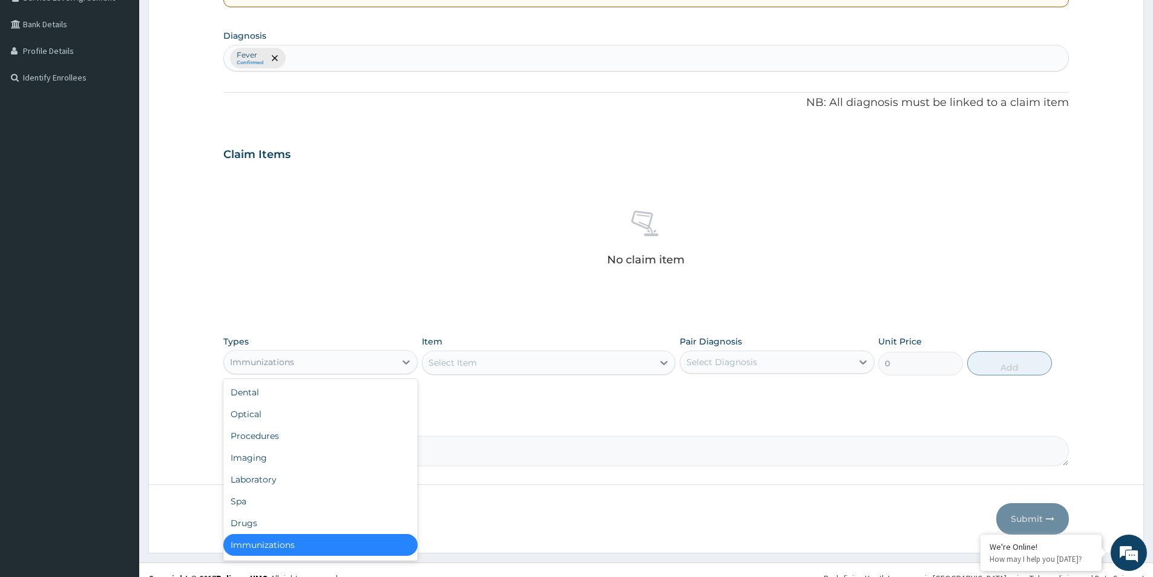
scroll to position [2, 0]
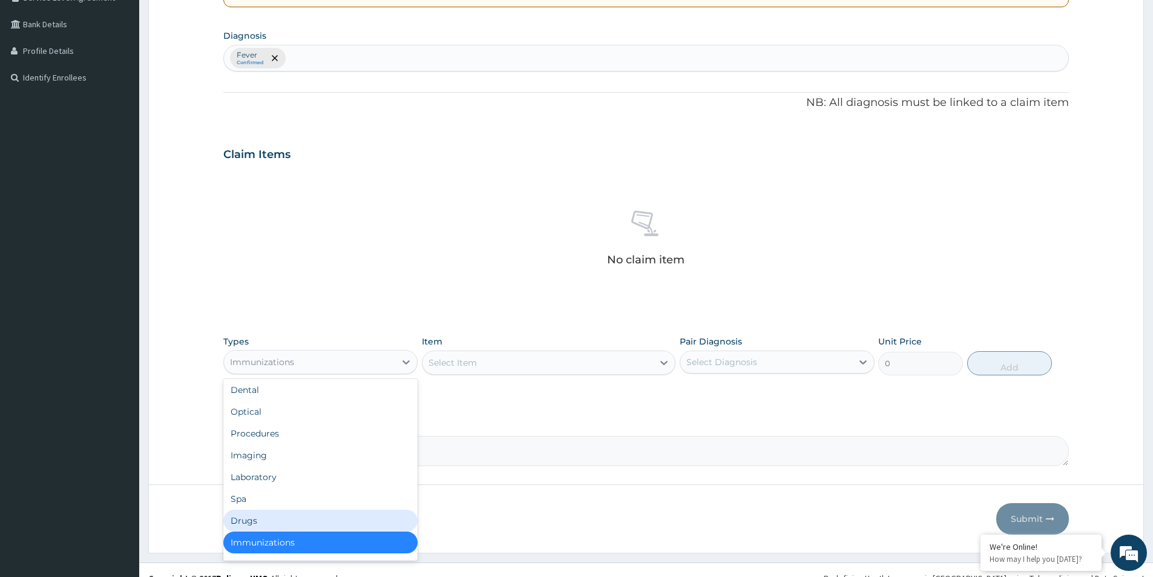
click at [256, 518] on div "Drugs" at bounding box center [320, 521] width 194 height 22
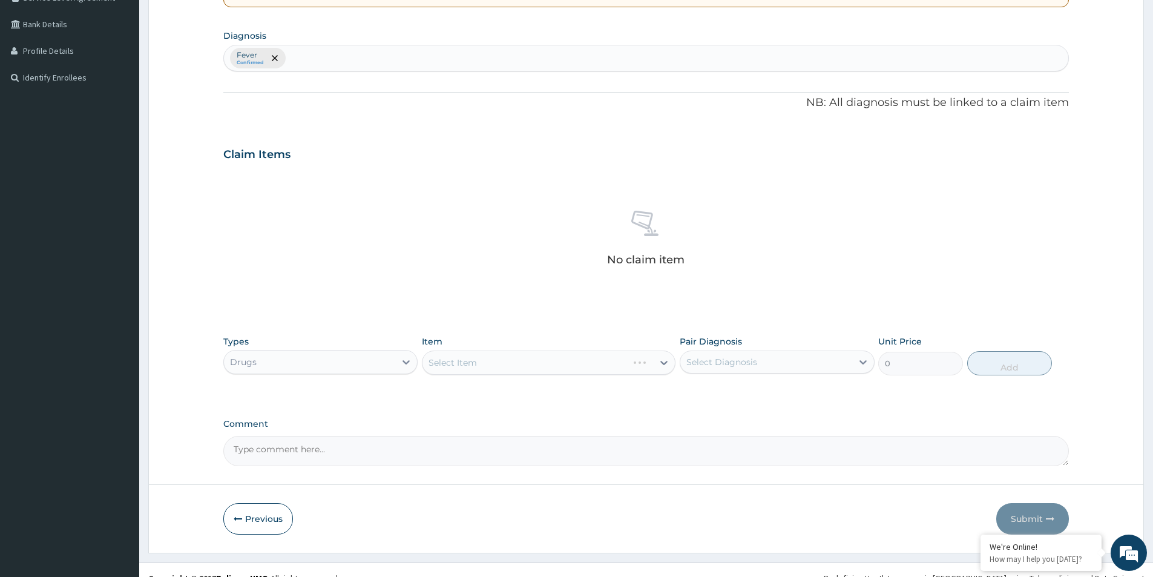
click at [473, 369] on div "Select Item" at bounding box center [549, 363] width 254 height 24
click at [473, 364] on div "Select Item" at bounding box center [549, 363] width 254 height 24
click at [479, 366] on div "Select Item" at bounding box center [538, 362] width 231 height 19
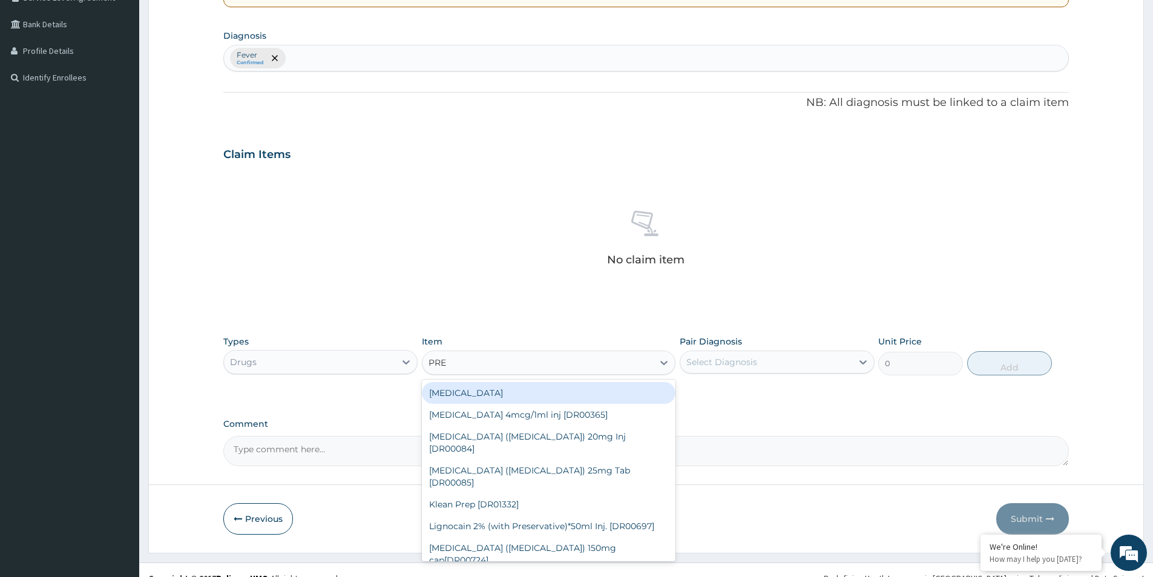
type input "PREV"
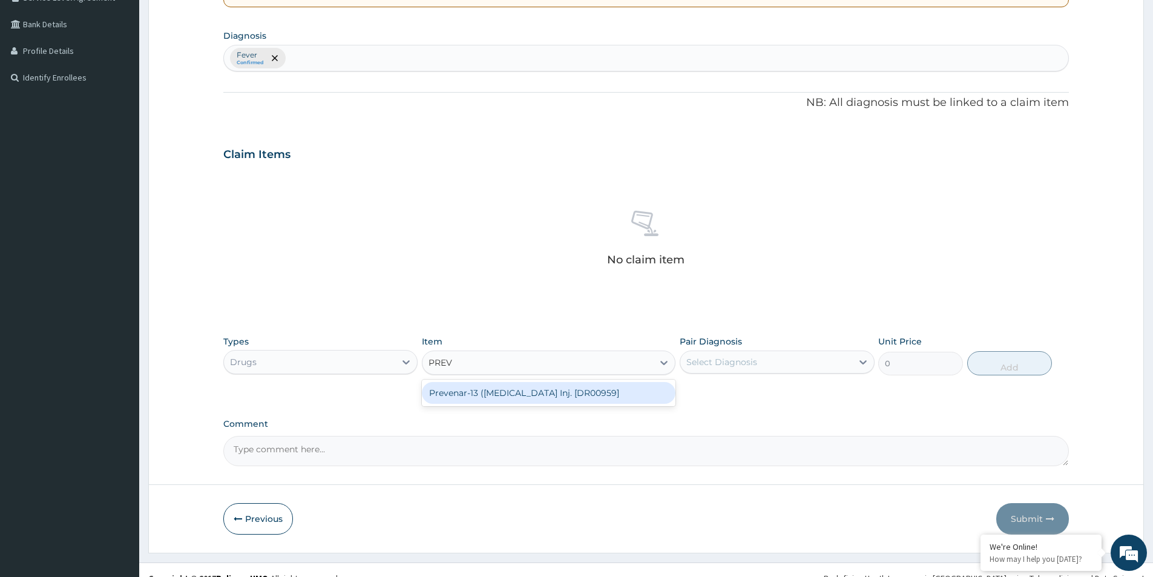
click at [515, 391] on div "Prevenar-13 (pneumococcal) Vaccine Inj. [DR00959]" at bounding box center [549, 393] width 254 height 22
type input "36570"
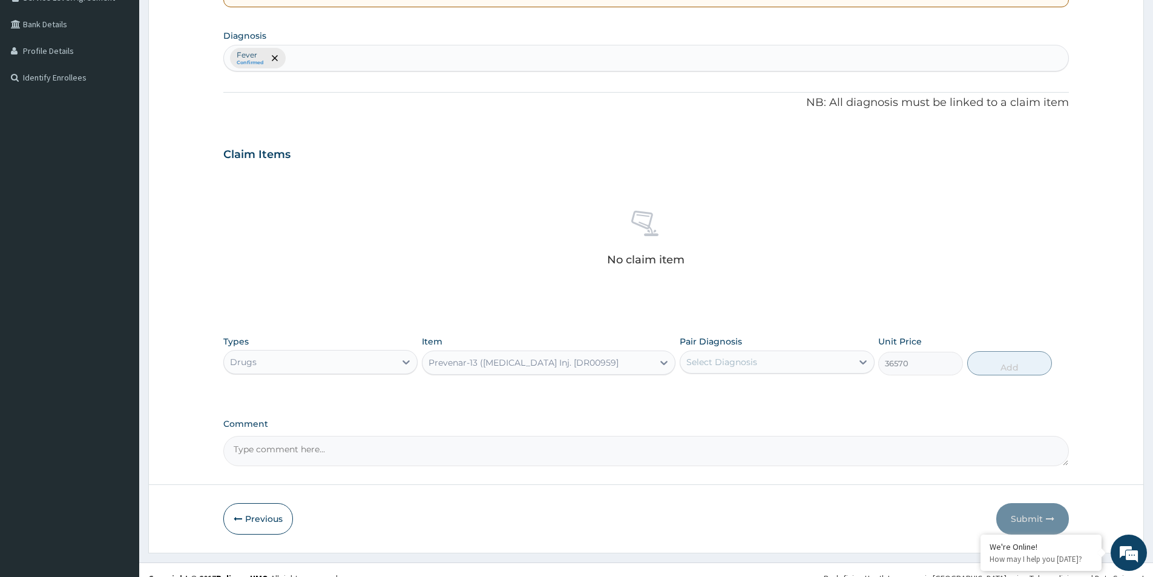
click at [522, 361] on div "Prevenar-13 (pneumococcal) Vaccine Inj. [DR00959]" at bounding box center [524, 363] width 190 height 12
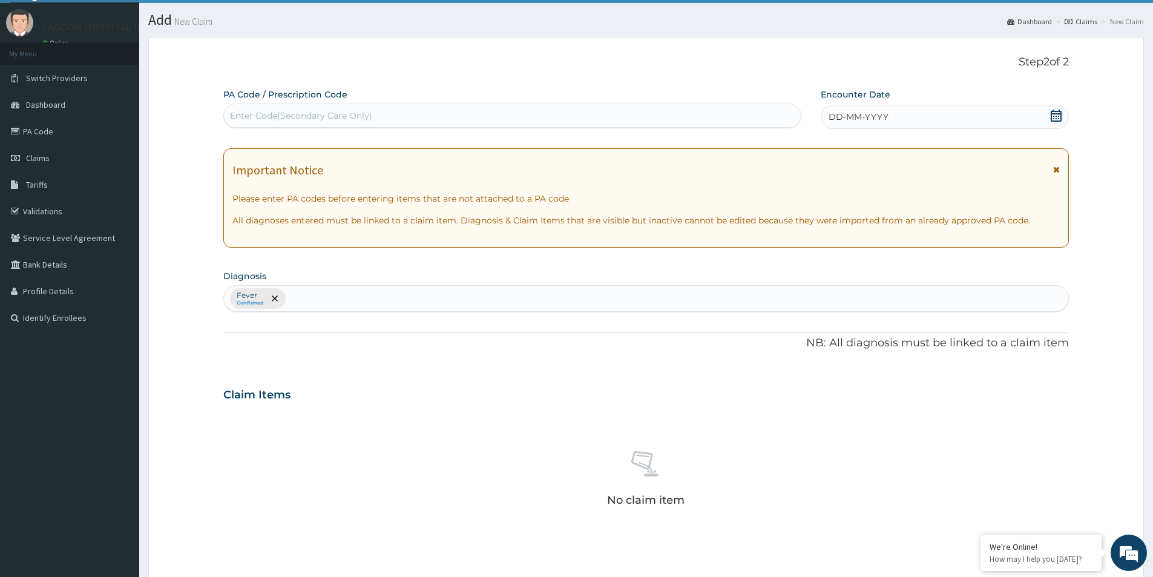
scroll to position [0, 0]
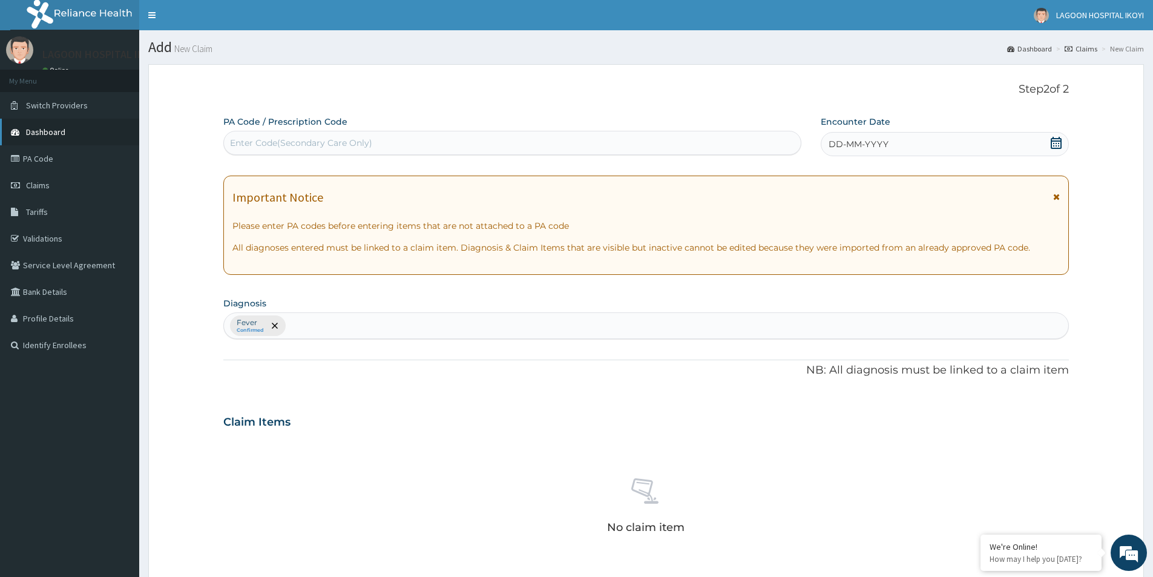
type input "HEX"
click at [70, 128] on link "Dashboard" at bounding box center [69, 132] width 139 height 27
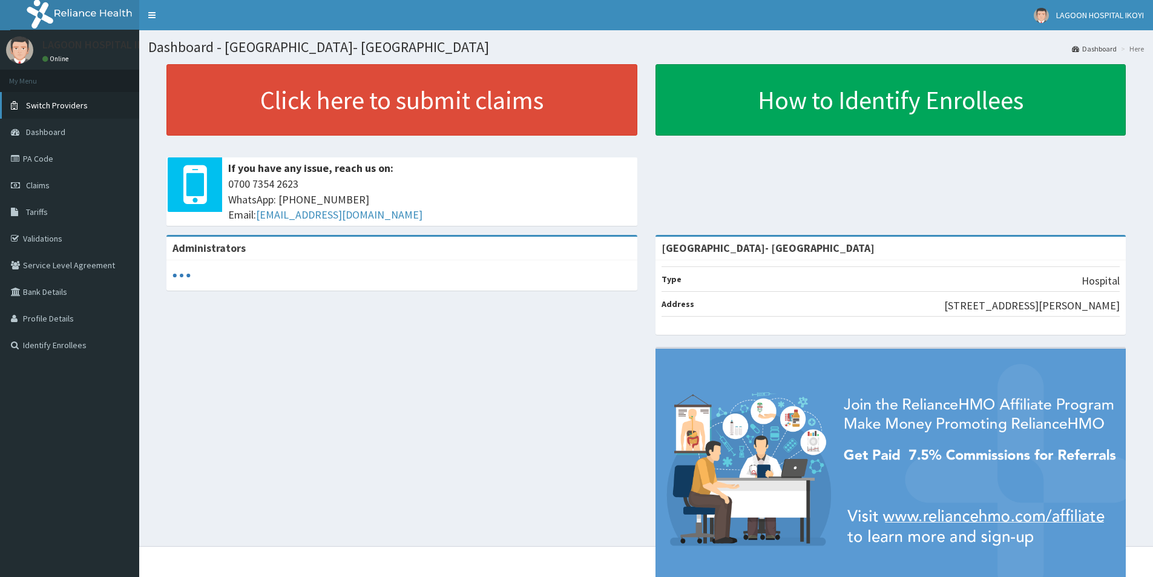
click at [70, 110] on span "Switch Providers" at bounding box center [57, 105] width 62 height 11
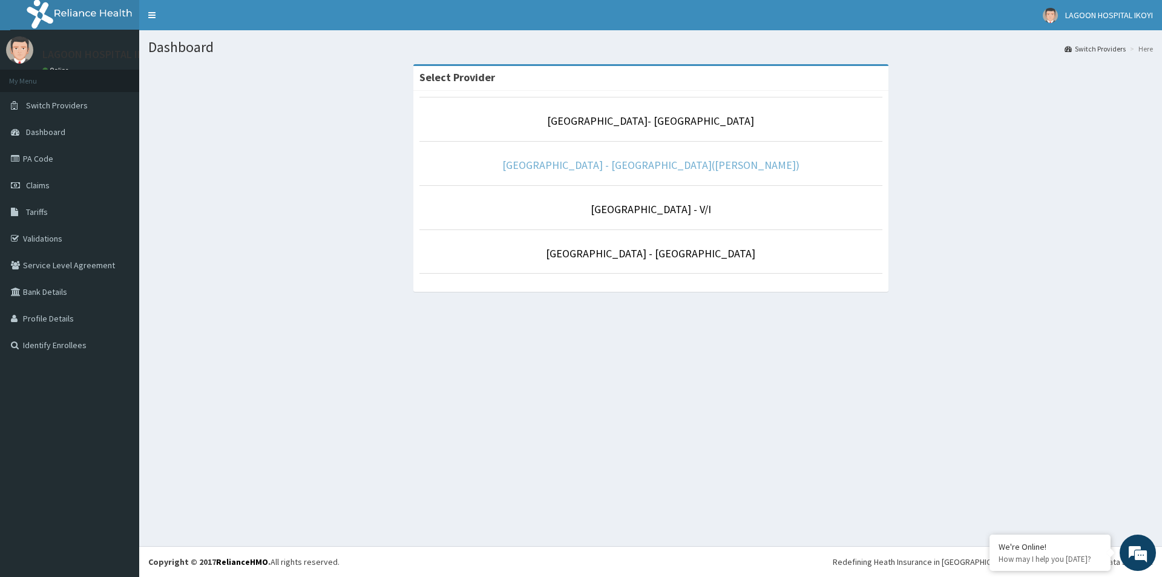
click at [689, 164] on link "[GEOGRAPHIC_DATA] - [GEOGRAPHIC_DATA]([PERSON_NAME])" at bounding box center [651, 165] width 297 height 14
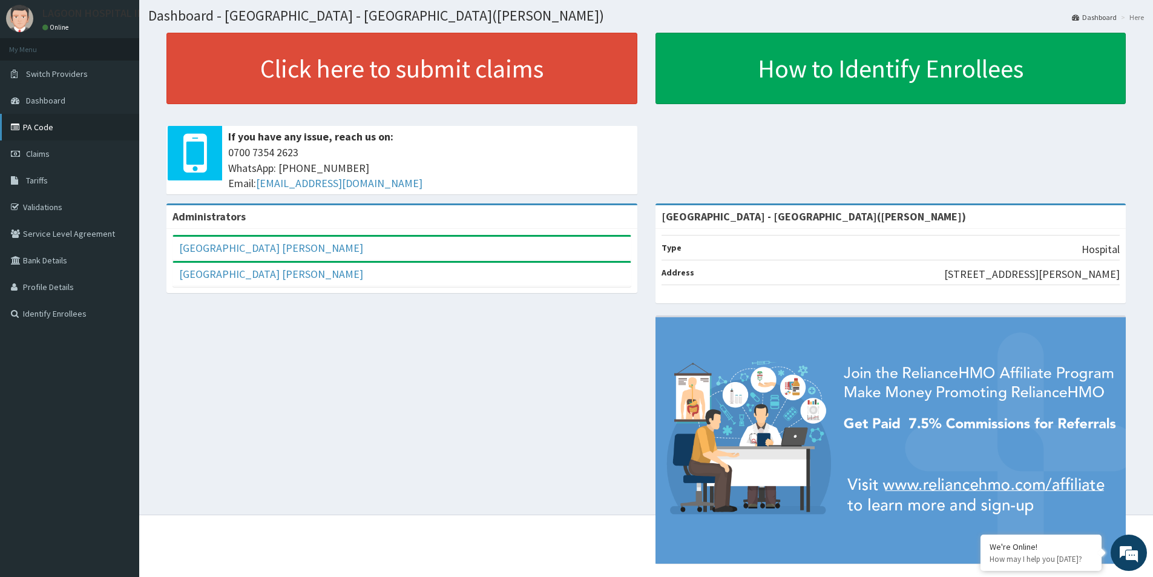
scroll to position [51, 0]
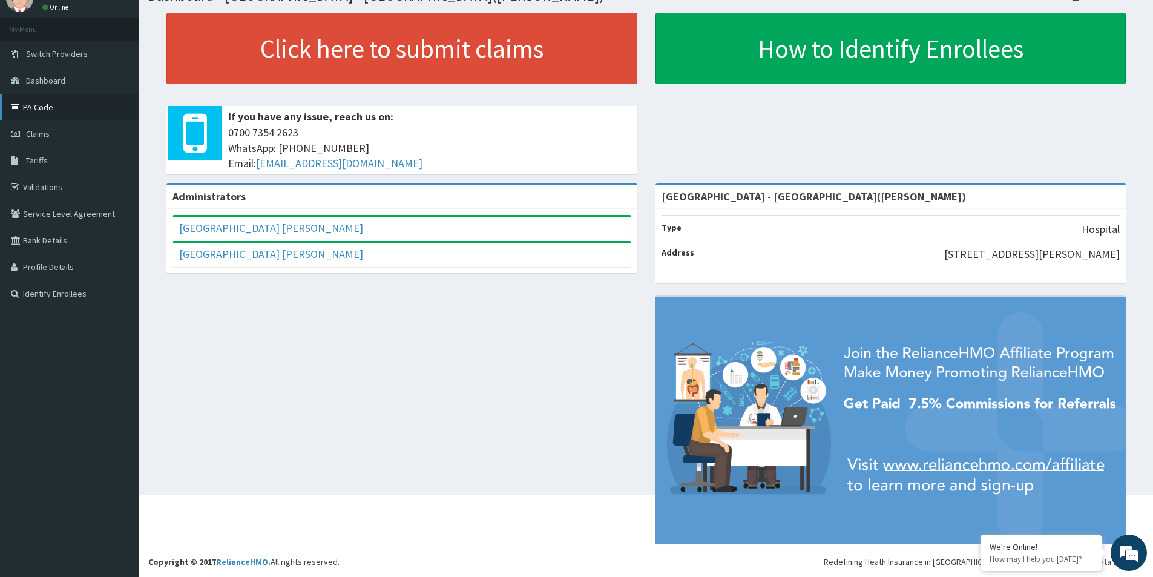
drag, startPoint x: 67, startPoint y: 105, endPoint x: 88, endPoint y: 107, distance: 21.3
click at [66, 105] on link "PA Code" at bounding box center [69, 107] width 139 height 27
